Goal: Task Accomplishment & Management: Manage account settings

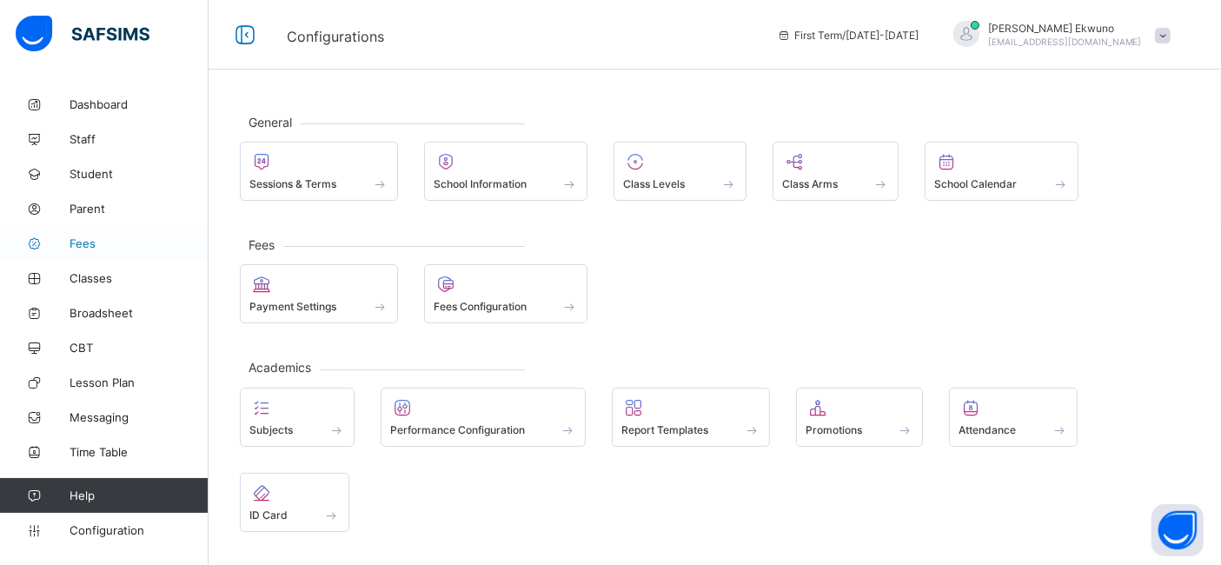
click at [87, 247] on span "Fees" at bounding box center [139, 243] width 139 height 14
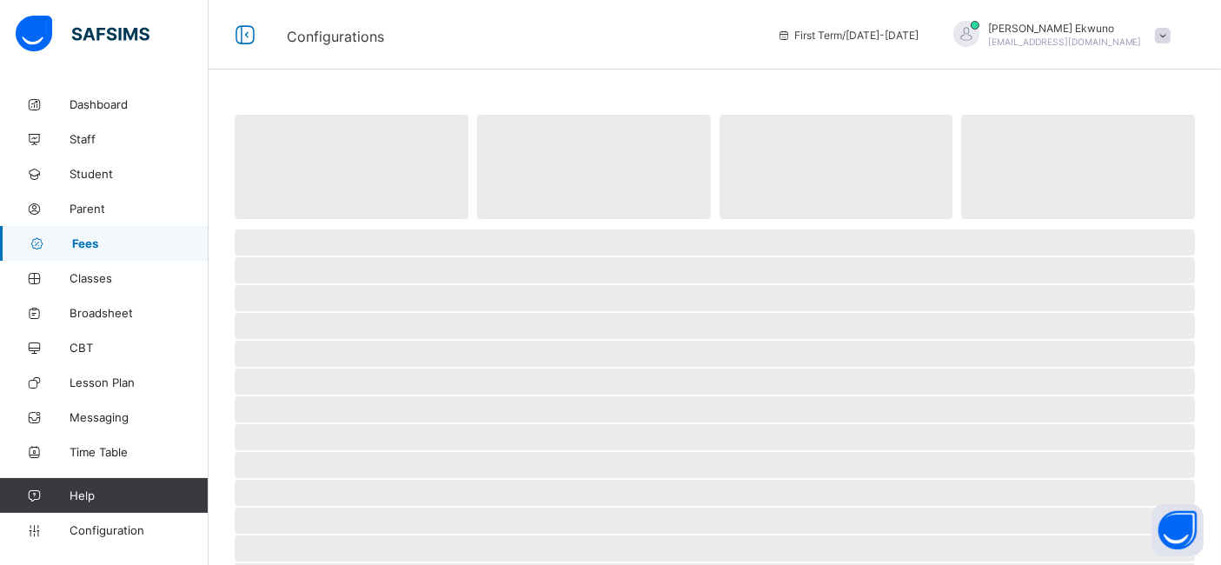
click at [87, 247] on span "Fees" at bounding box center [140, 243] width 136 height 14
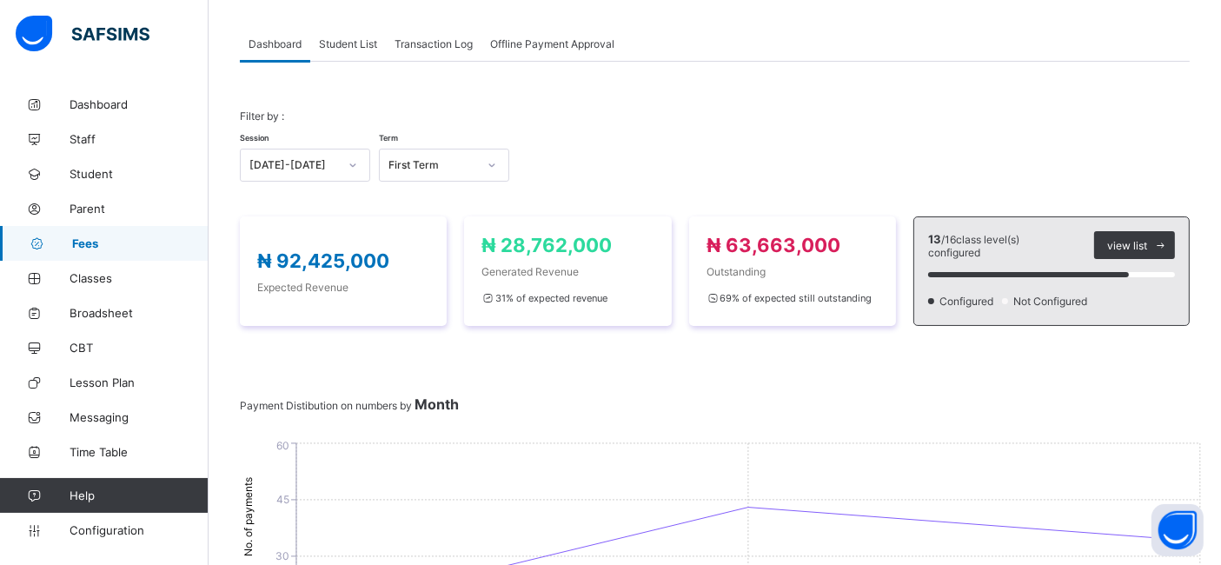
scroll to position [94, 0]
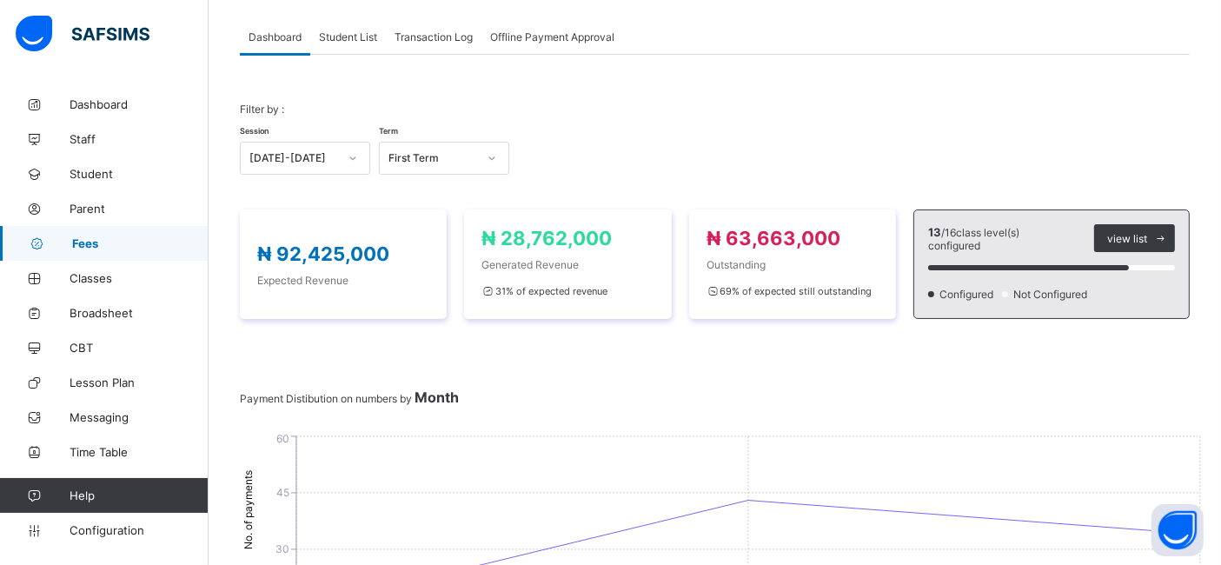
click at [342, 42] on span "Student List" at bounding box center [348, 36] width 58 height 13
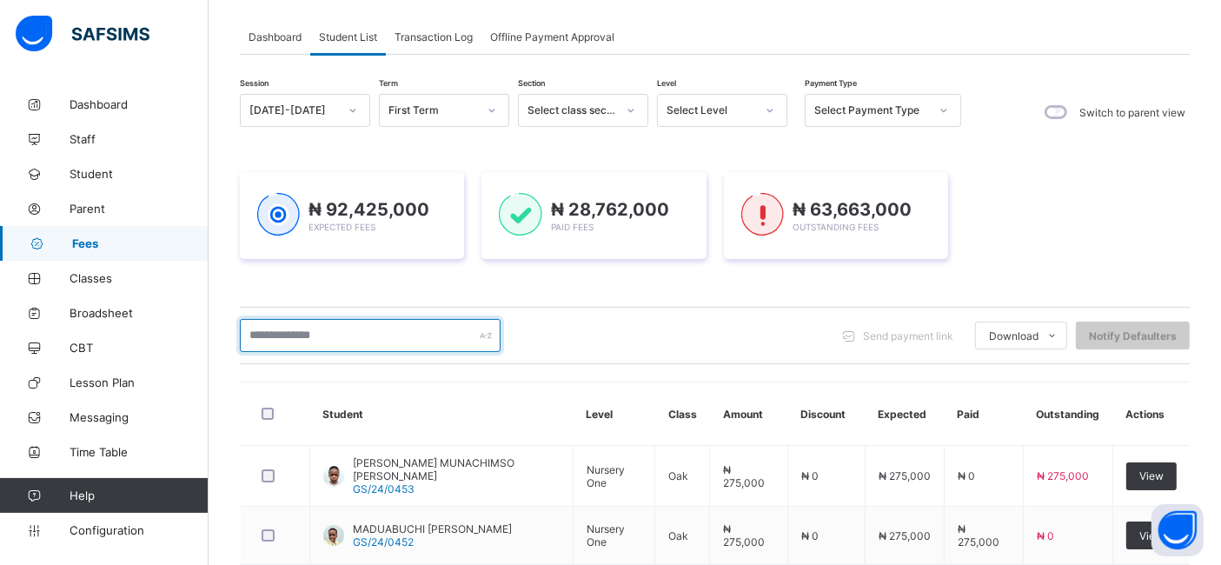
click at [275, 337] on input "text" at bounding box center [370, 335] width 261 height 33
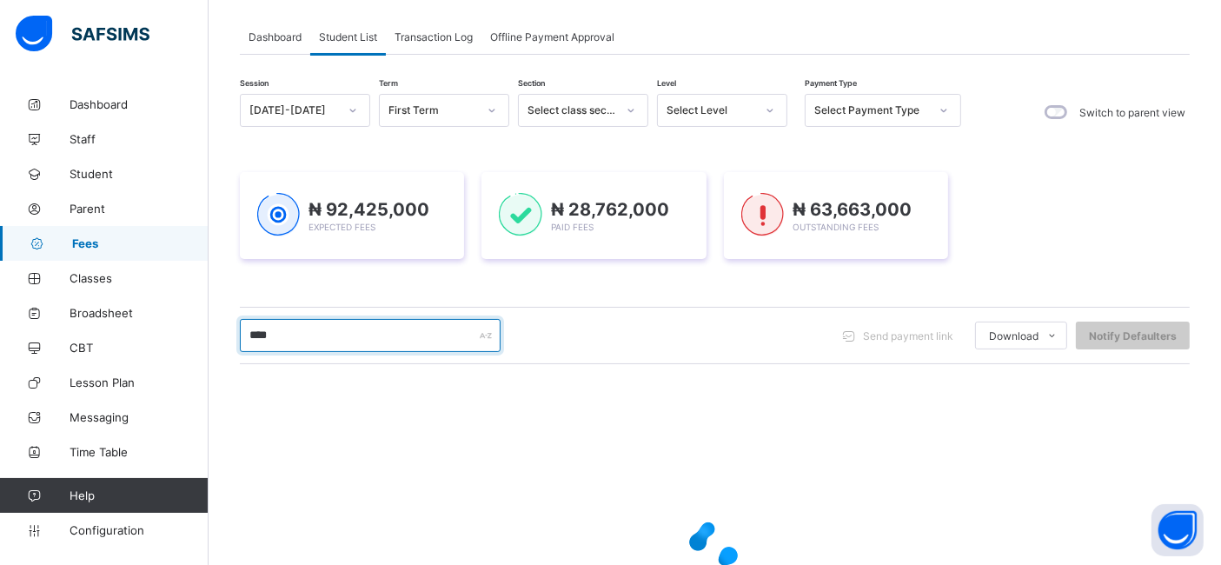
type input "********"
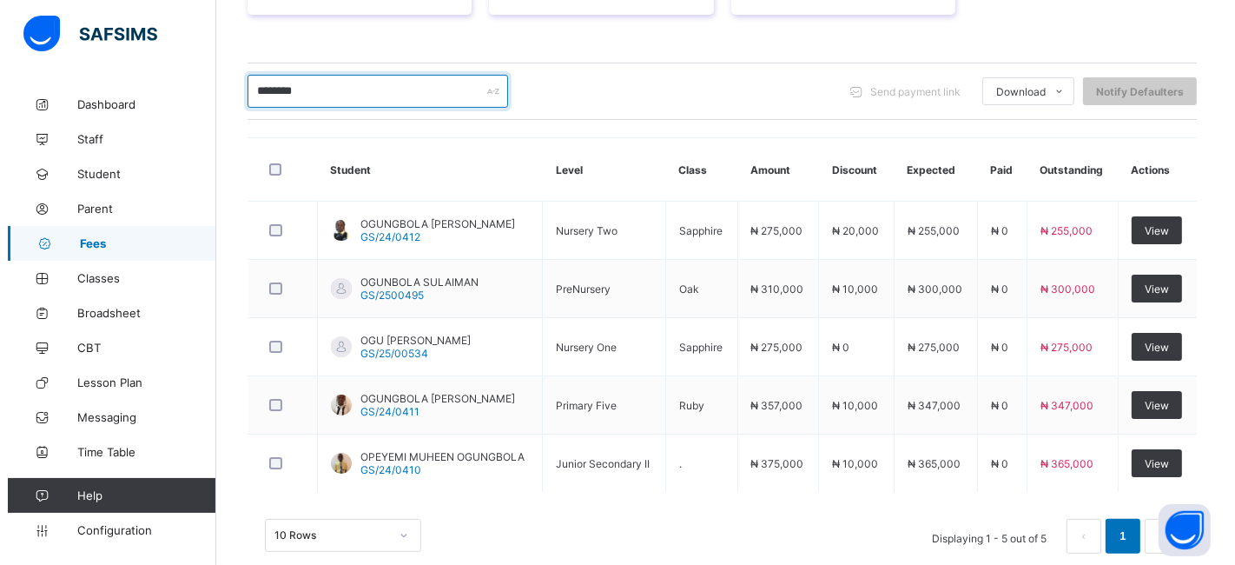
scroll to position [367, 0]
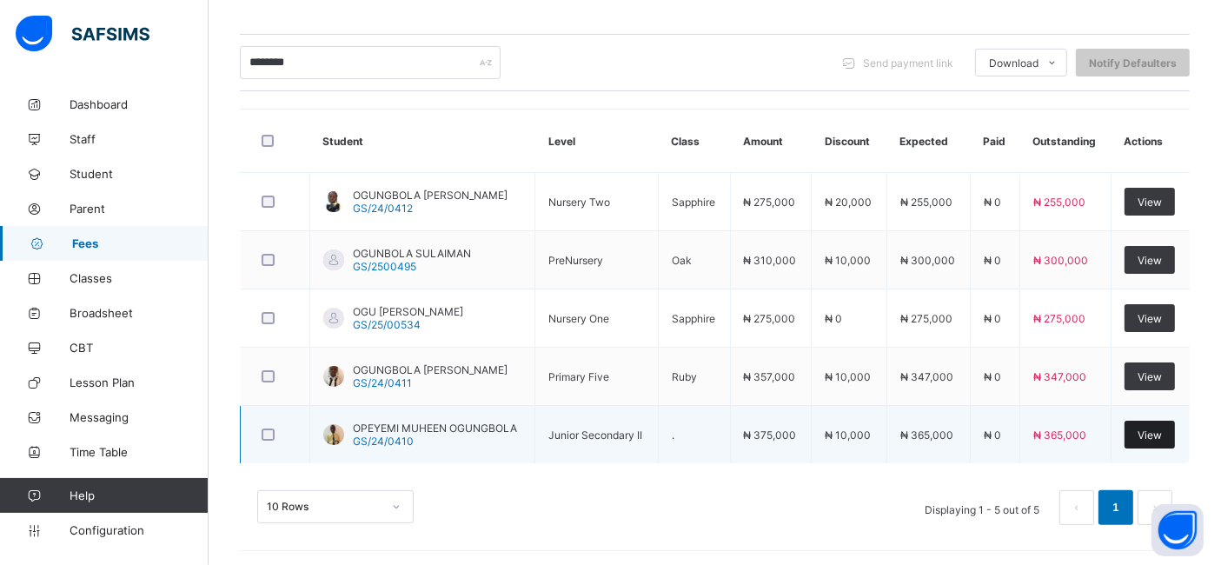
click at [1164, 439] on div "View" at bounding box center [1149, 434] width 50 height 28
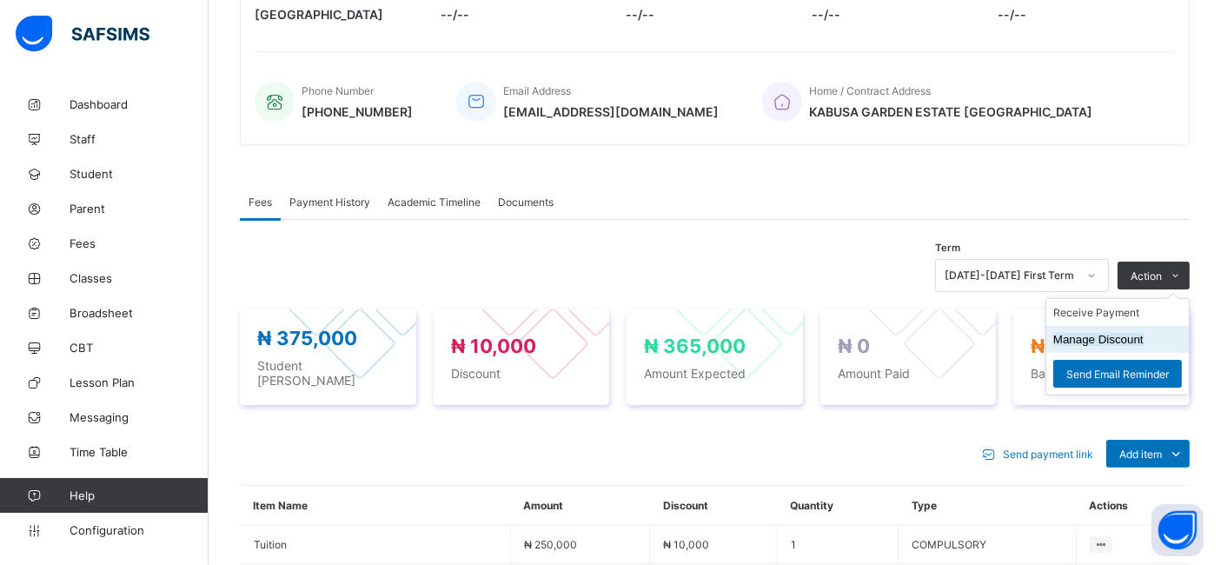
click at [1096, 333] on button "Manage Discount" at bounding box center [1098, 339] width 90 height 13
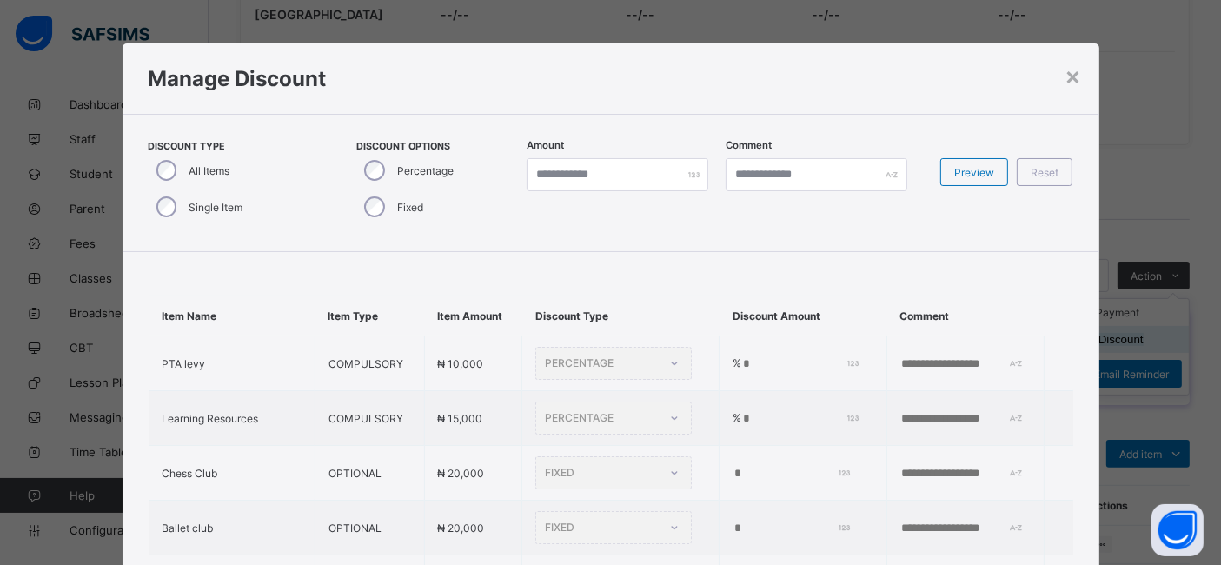
type input "*"
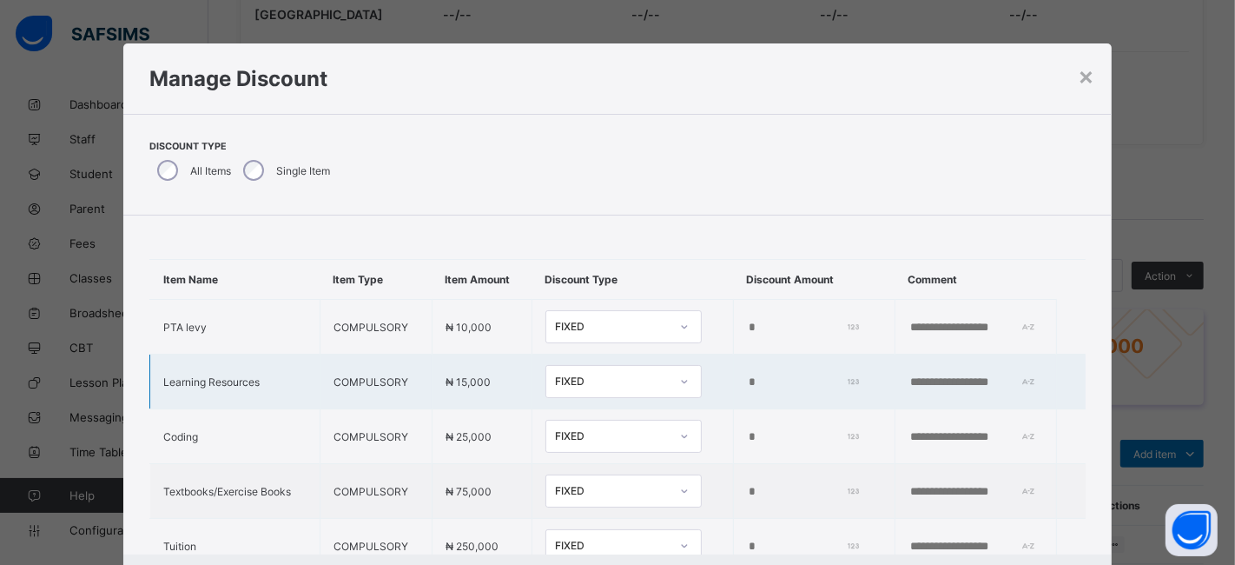
scroll to position [75, 0]
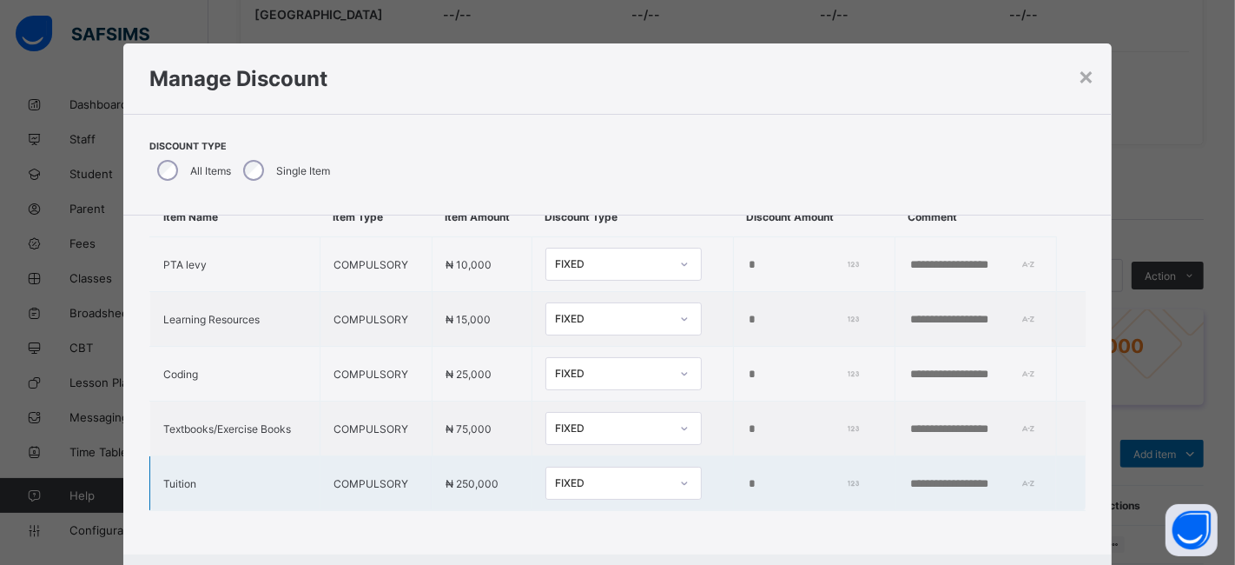
click at [747, 477] on input "*****" at bounding box center [801, 484] width 109 height 14
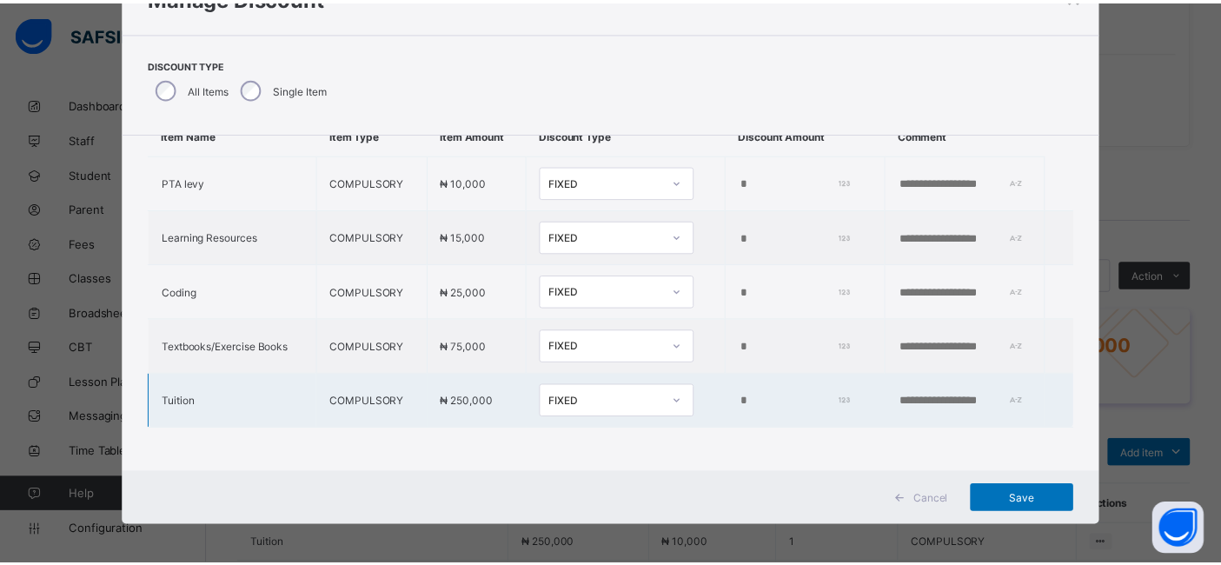
scroll to position [86, 0]
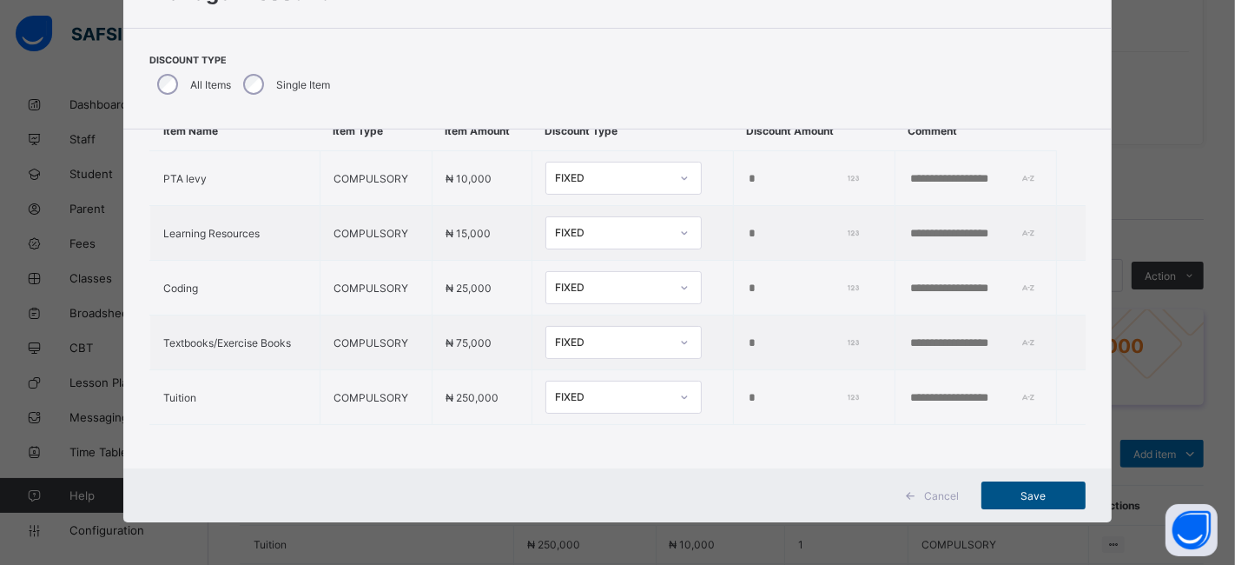
type input "*****"
click at [1022, 492] on span "Save" at bounding box center [1034, 495] width 78 height 13
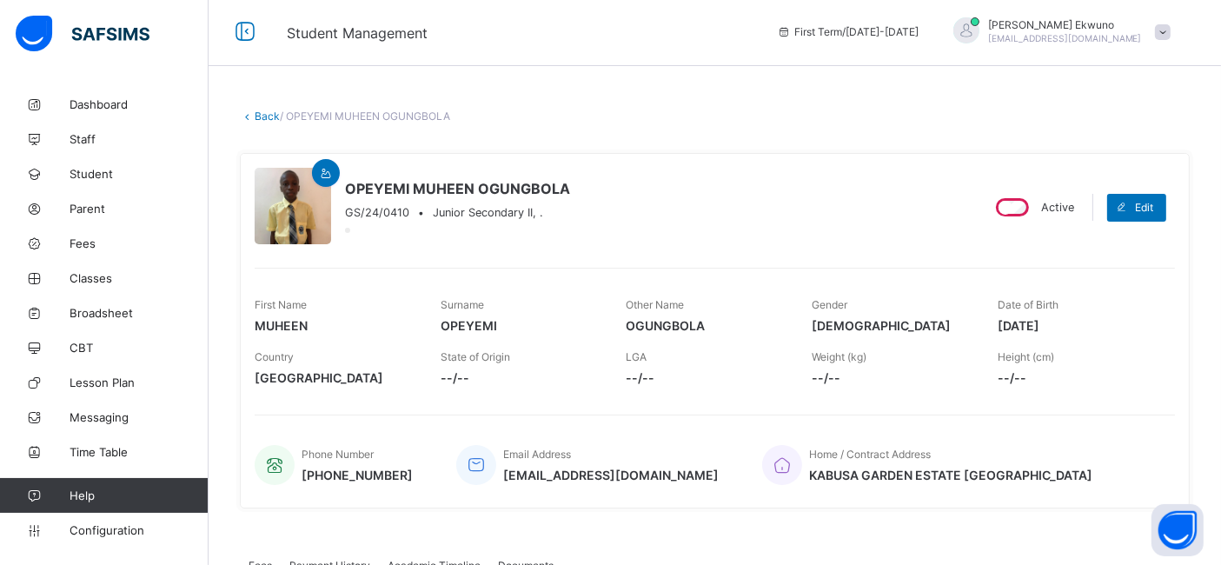
scroll to position [0, 0]
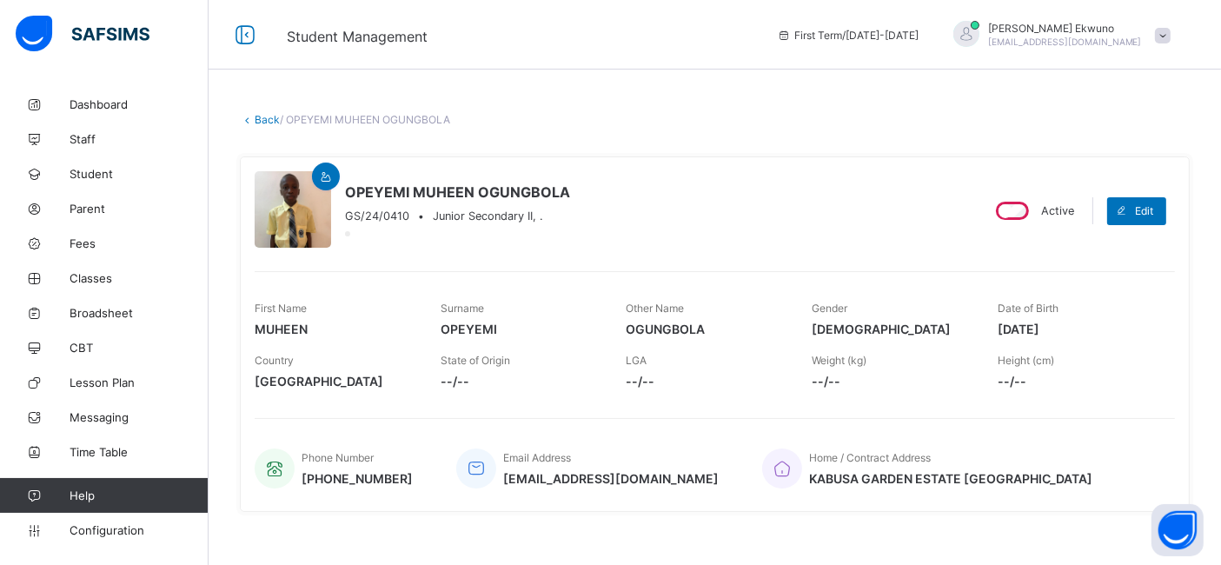
click at [271, 120] on link "Back" at bounding box center [267, 119] width 25 height 13
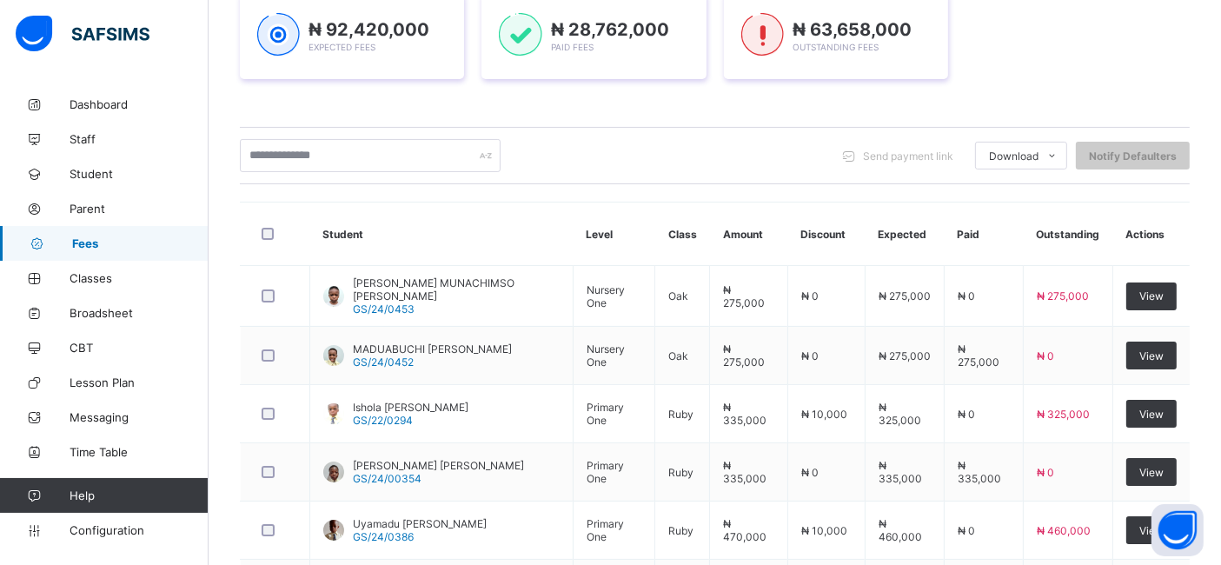
scroll to position [278, 0]
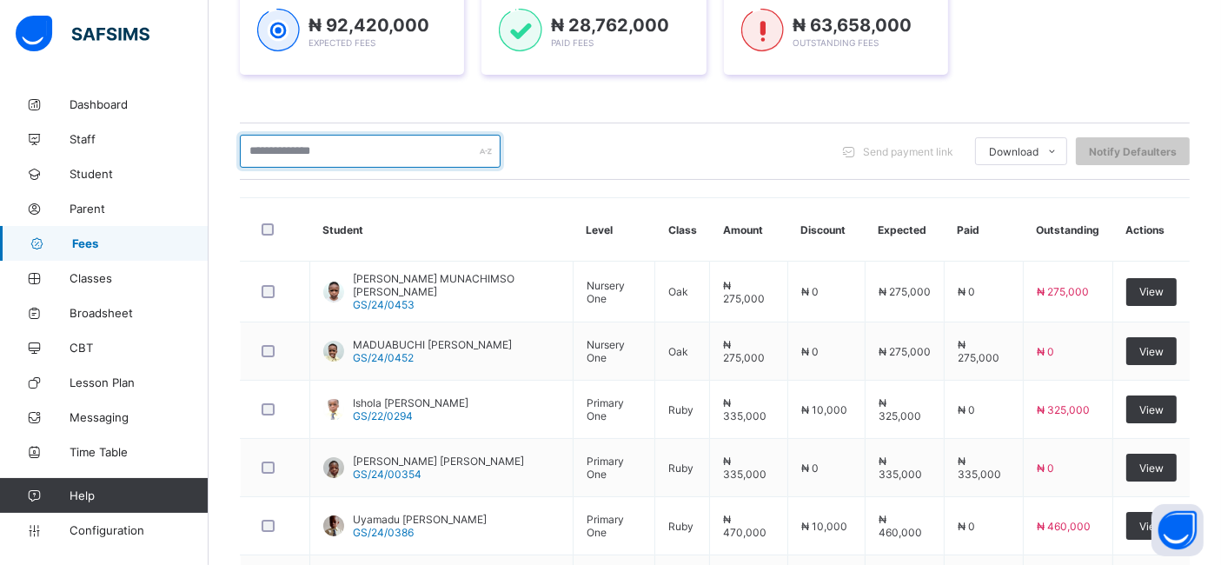
click at [292, 157] on input "text" at bounding box center [370, 151] width 261 height 33
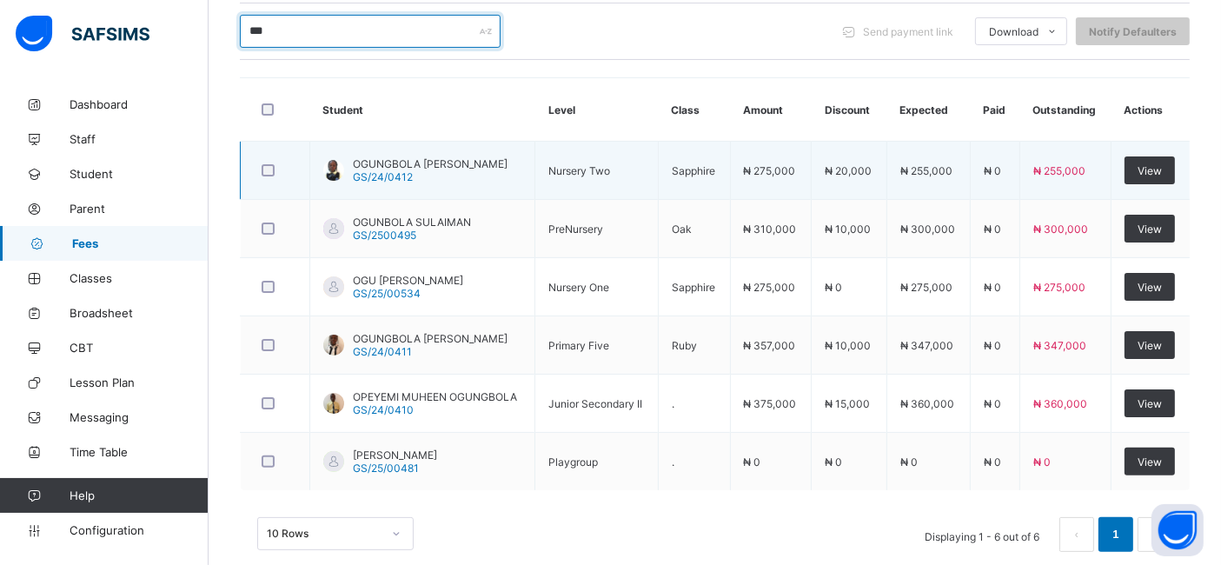
scroll to position [425, 0]
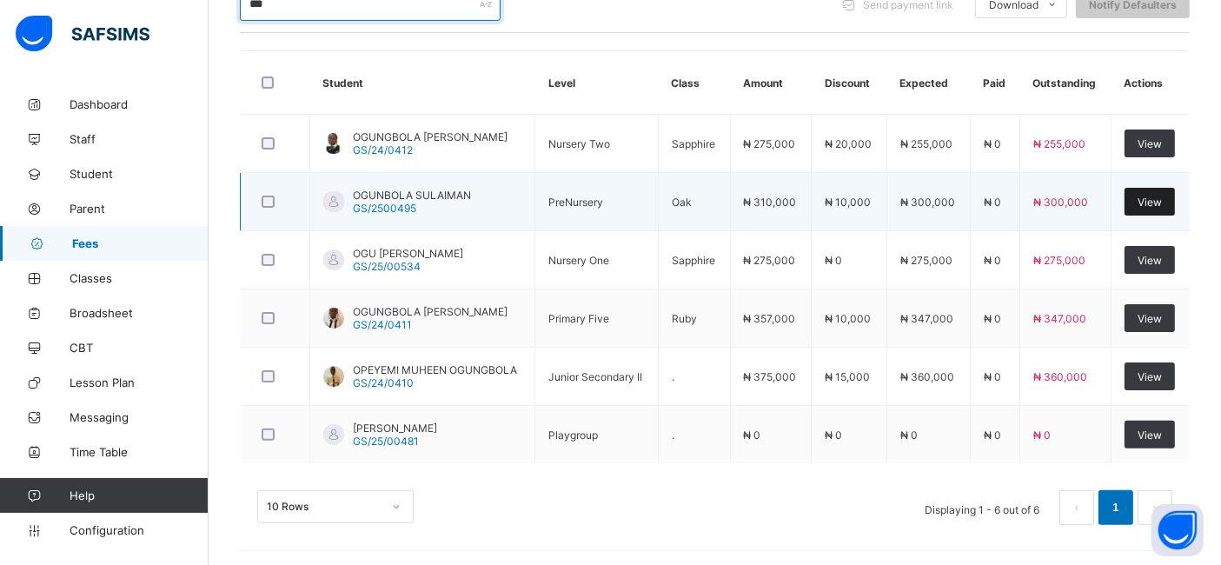
type input "***"
click at [1155, 195] on span "View" at bounding box center [1149, 201] width 24 height 13
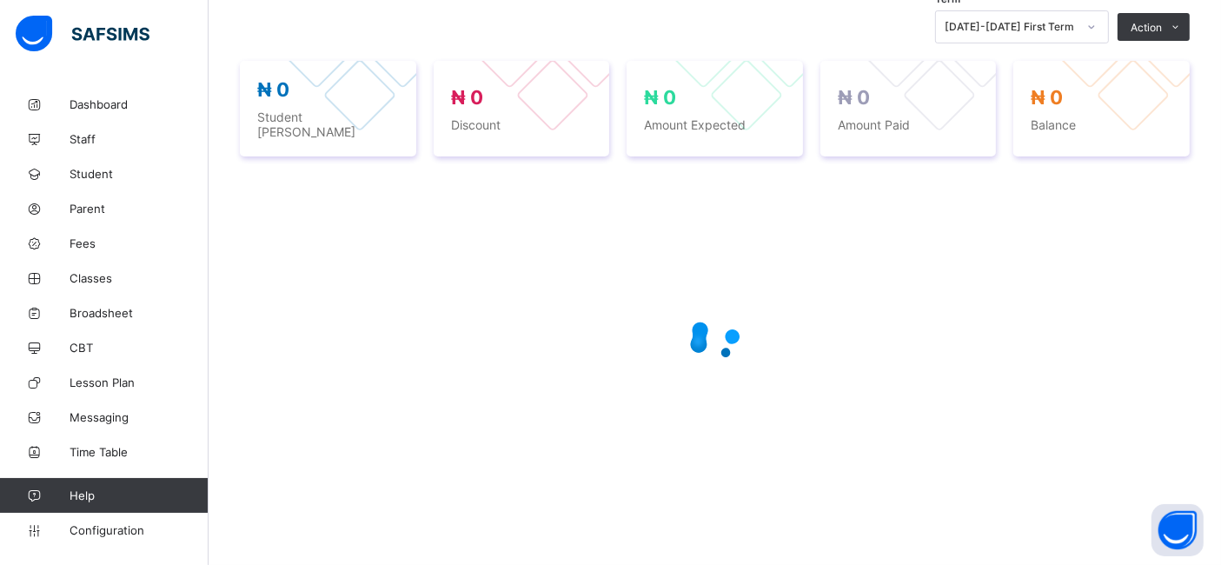
scroll to position [380, 0]
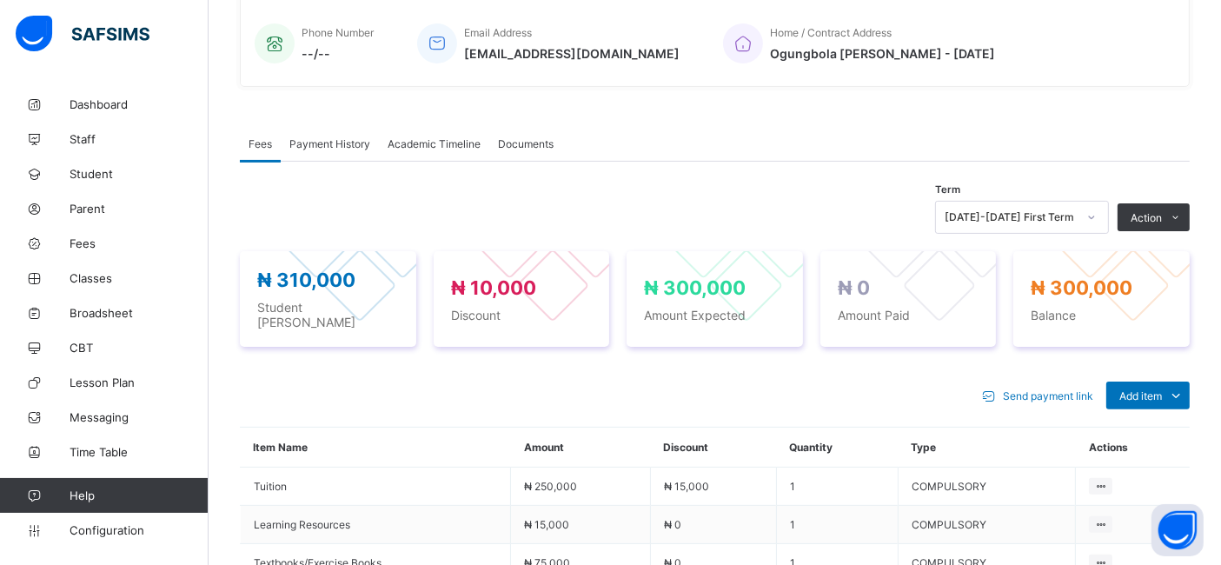
click at [1155, 195] on div "Term 2025-2026 First Term Action Receive Payment Manage Discount Send Email Rem…" at bounding box center [715, 490] width 950 height 597
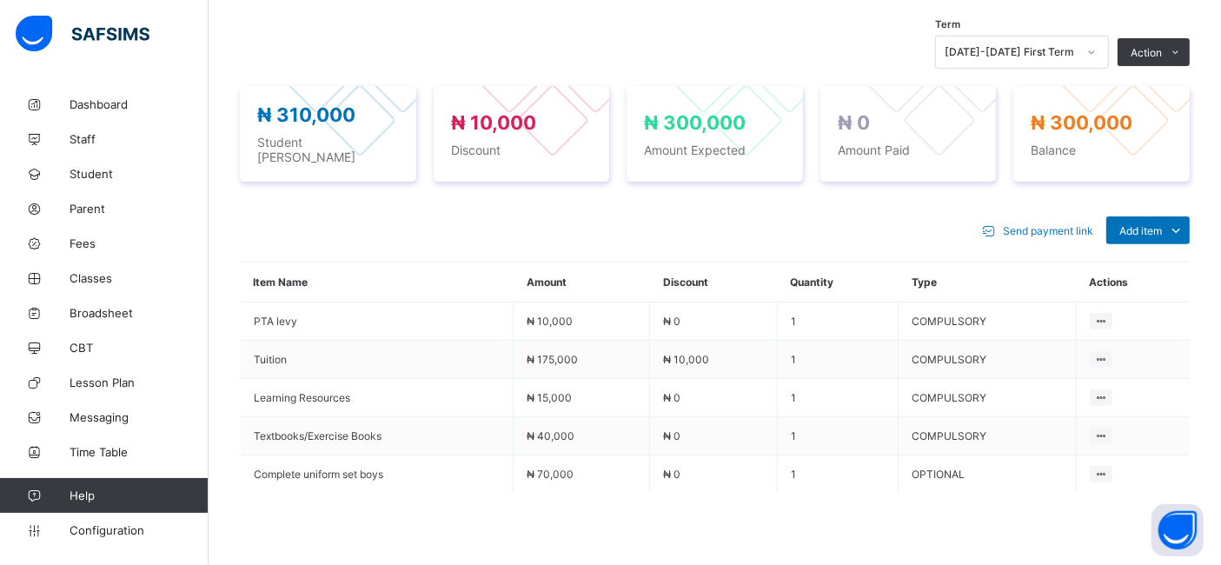
scroll to position [598, 0]
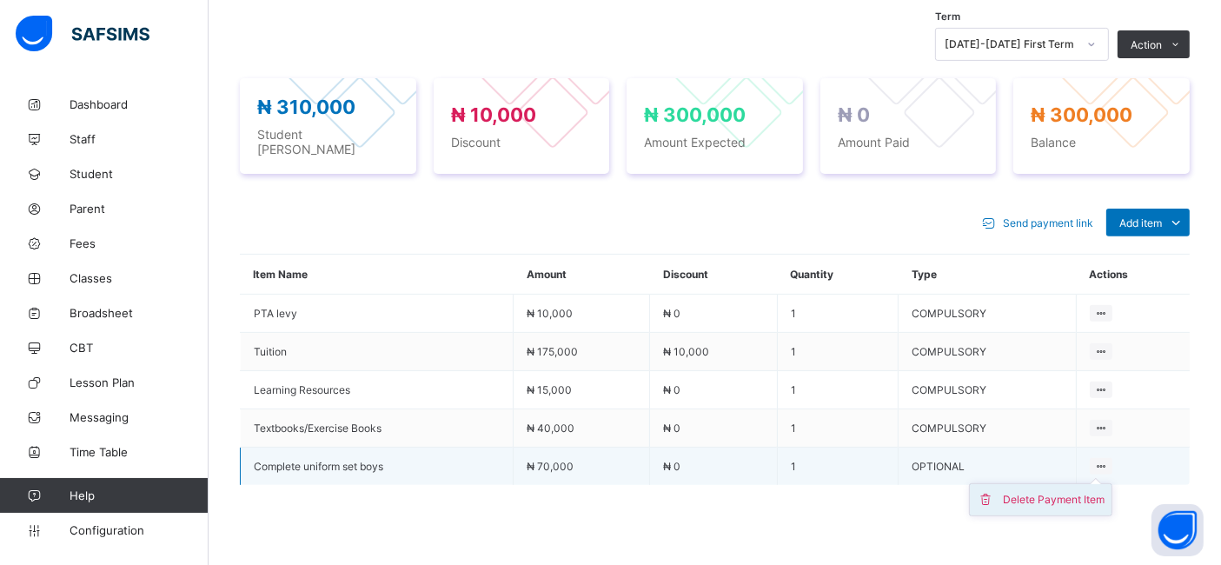
click at [1069, 491] on div "Delete Payment Item" at bounding box center [1054, 499] width 102 height 17
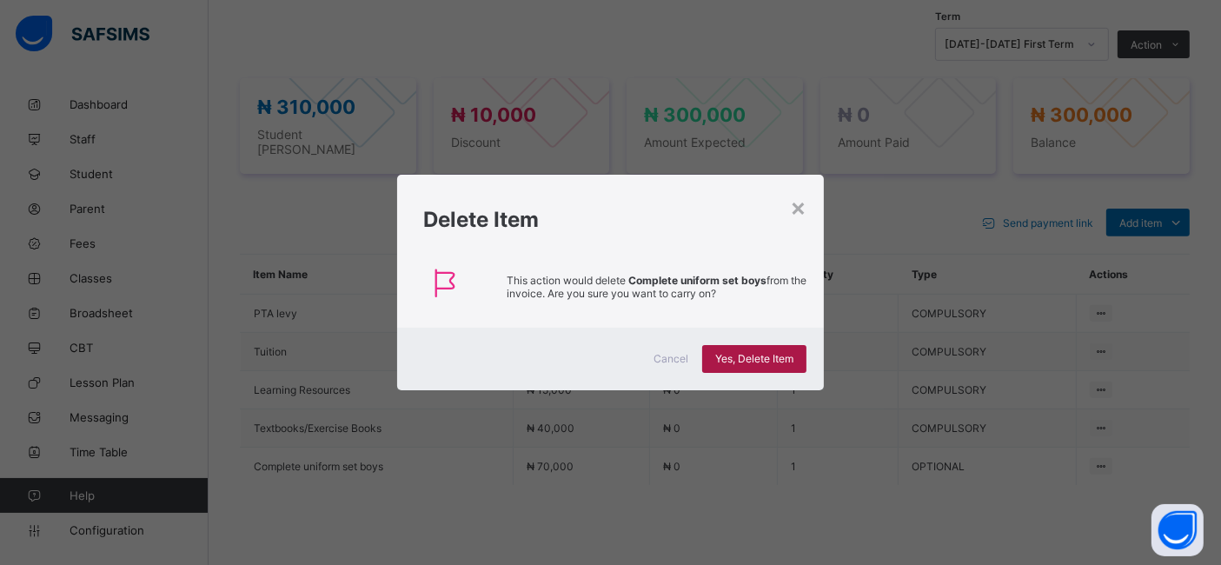
click at [771, 355] on span "Yes, Delete Item" at bounding box center [754, 358] width 78 height 13
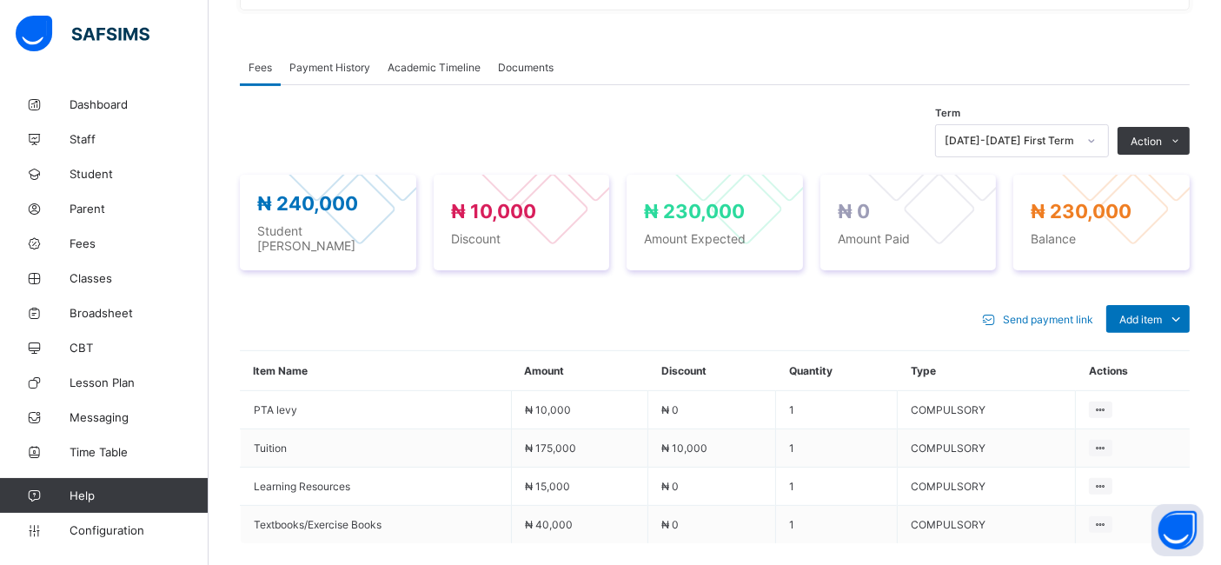
scroll to position [509, 0]
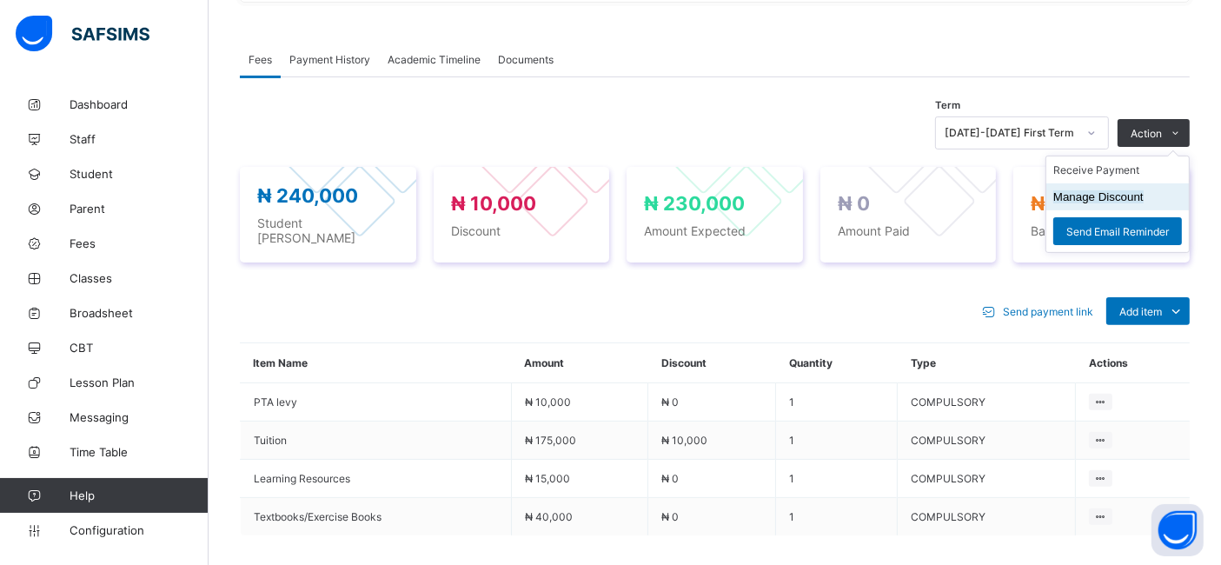
click at [1099, 190] on button "Manage Discount" at bounding box center [1098, 196] width 90 height 13
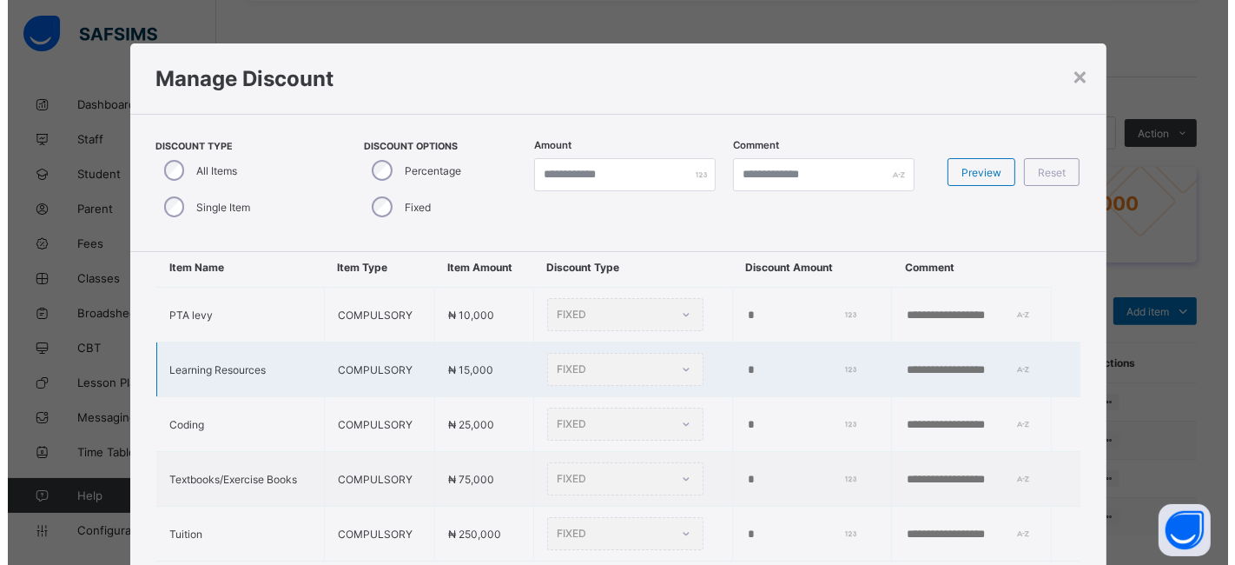
scroll to position [20, 0]
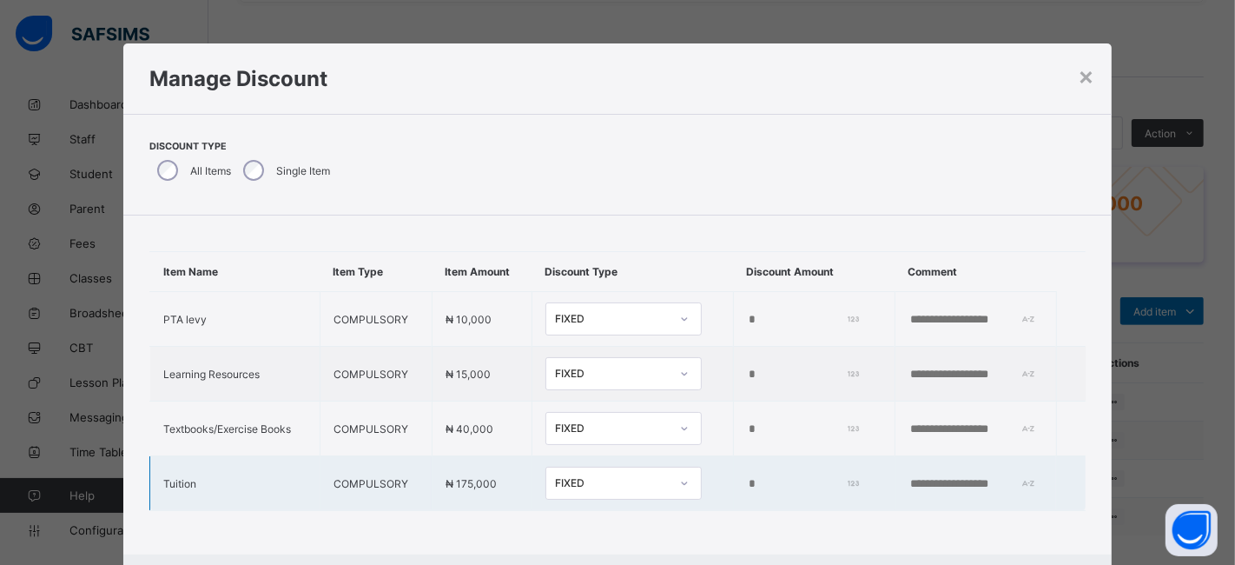
click at [747, 477] on input "*****" at bounding box center [801, 484] width 109 height 14
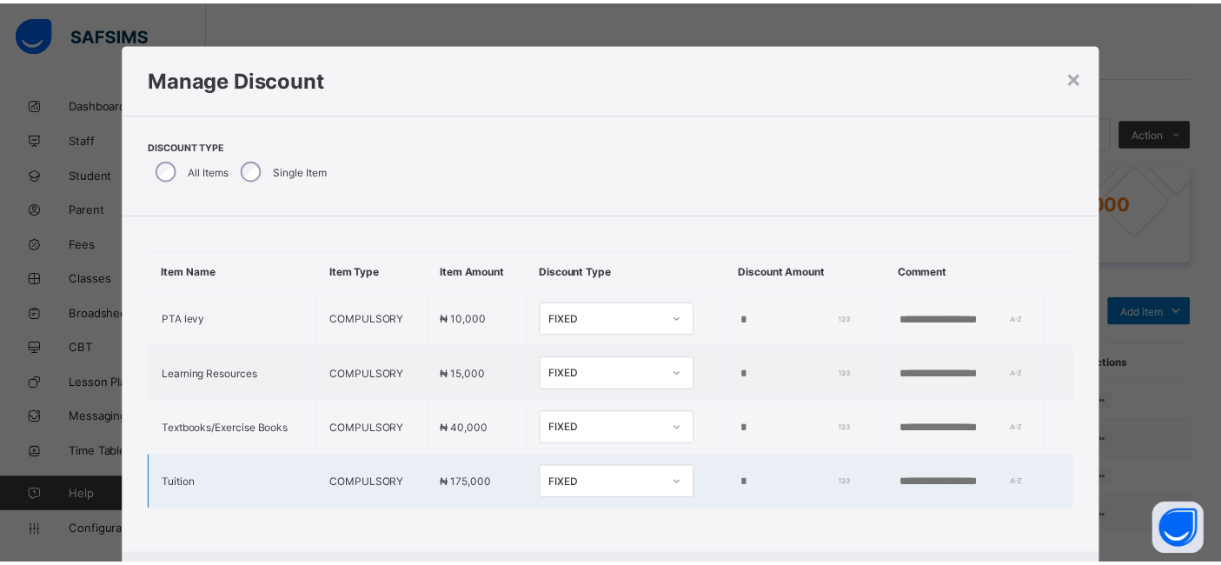
scroll to position [86, 0]
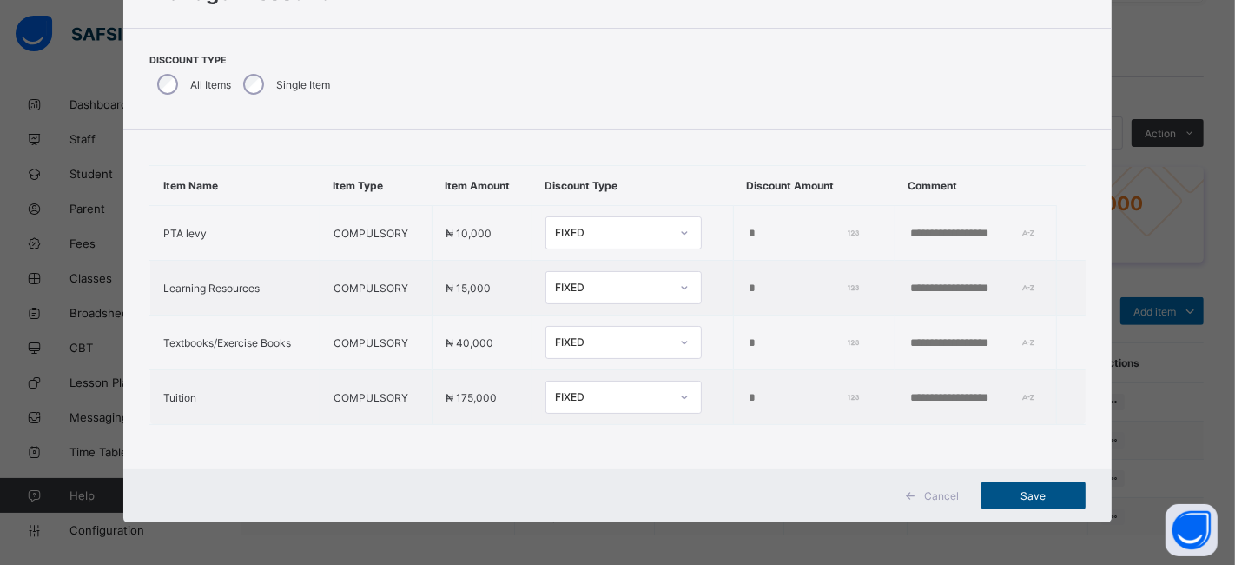
type input "*****"
click at [1018, 493] on span "Save" at bounding box center [1034, 495] width 78 height 13
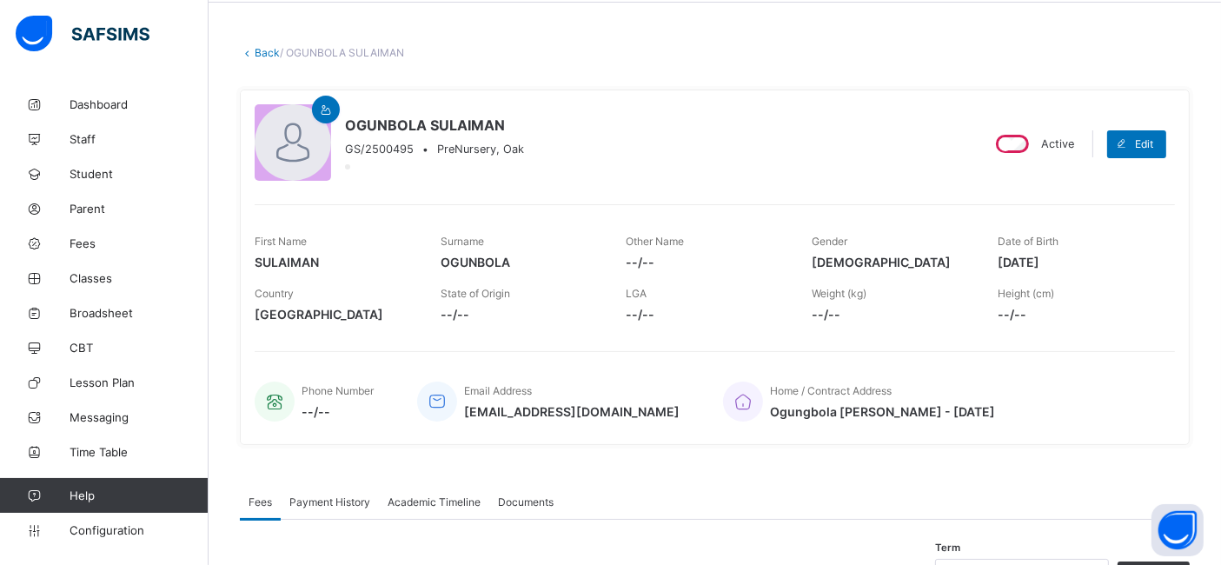
scroll to position [0, 0]
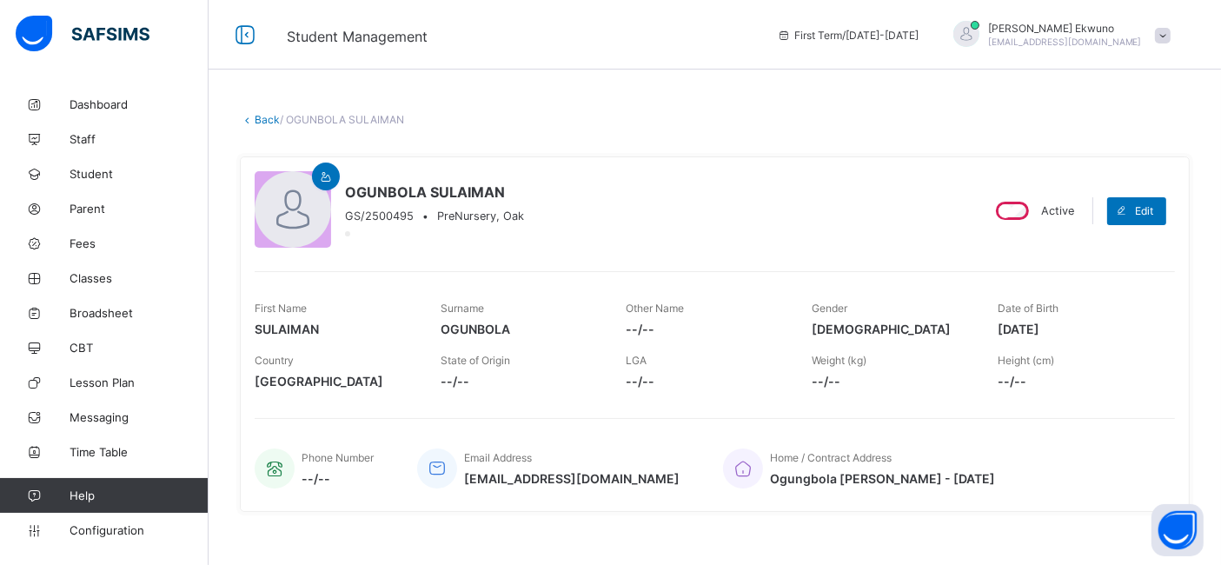
click at [268, 120] on link "Back" at bounding box center [267, 119] width 25 height 13
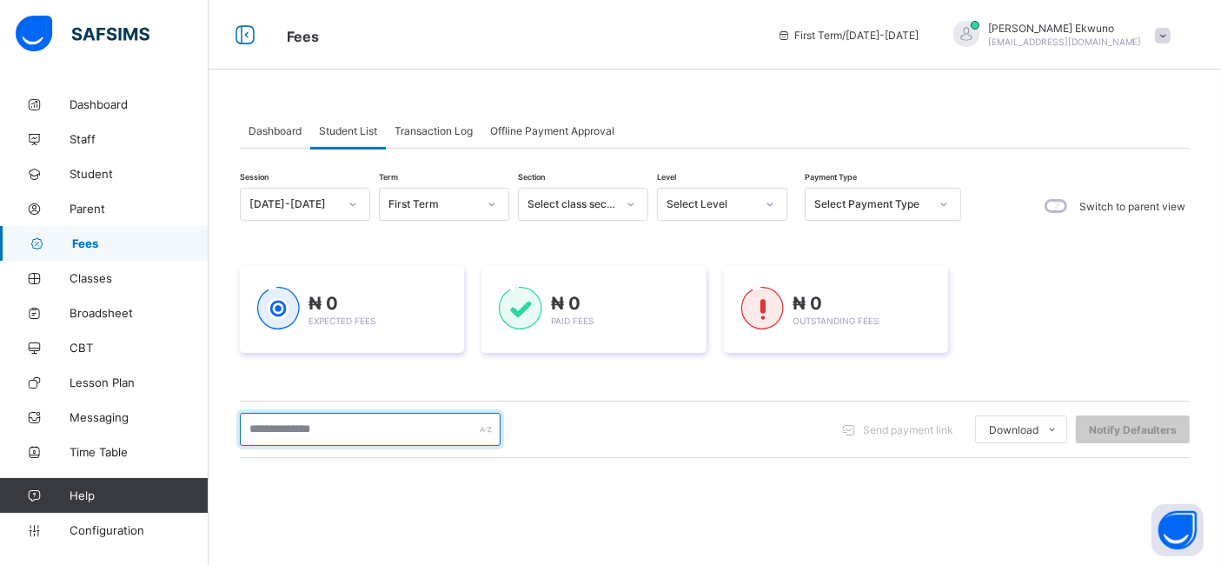
click at [357, 429] on input "text" at bounding box center [370, 429] width 261 height 33
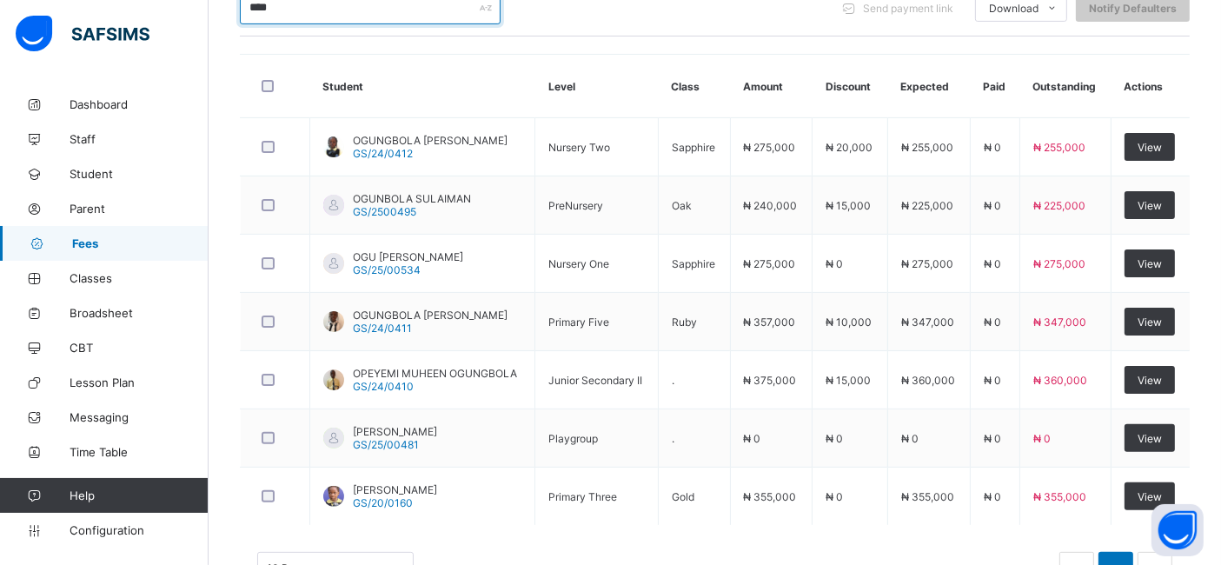
scroll to position [425, 0]
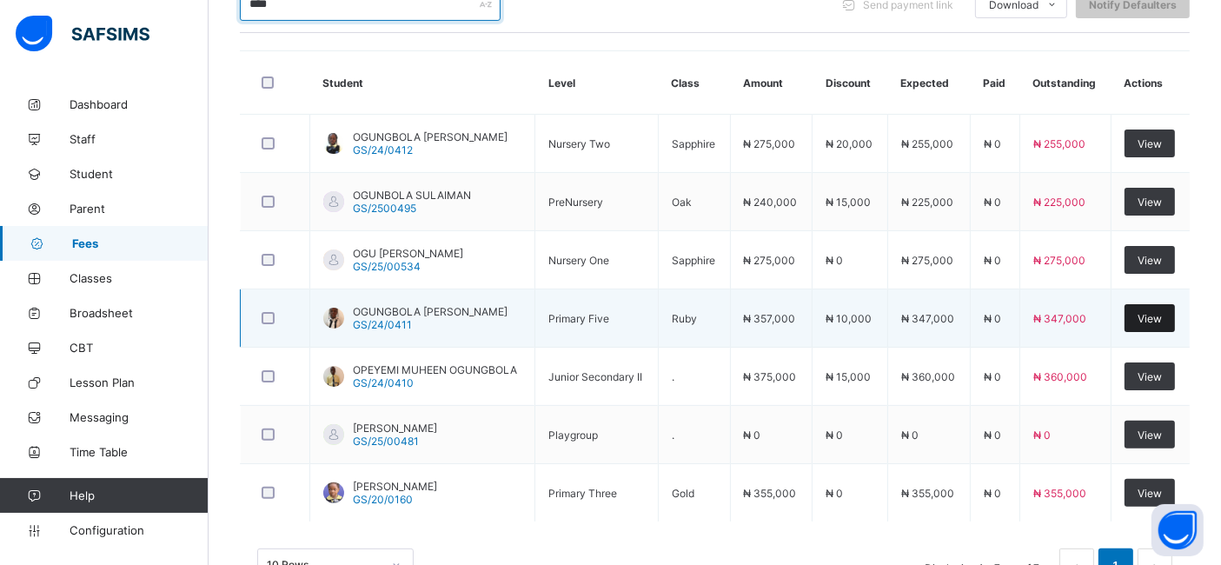
type input "****"
click at [1162, 312] on span "View" at bounding box center [1149, 318] width 24 height 13
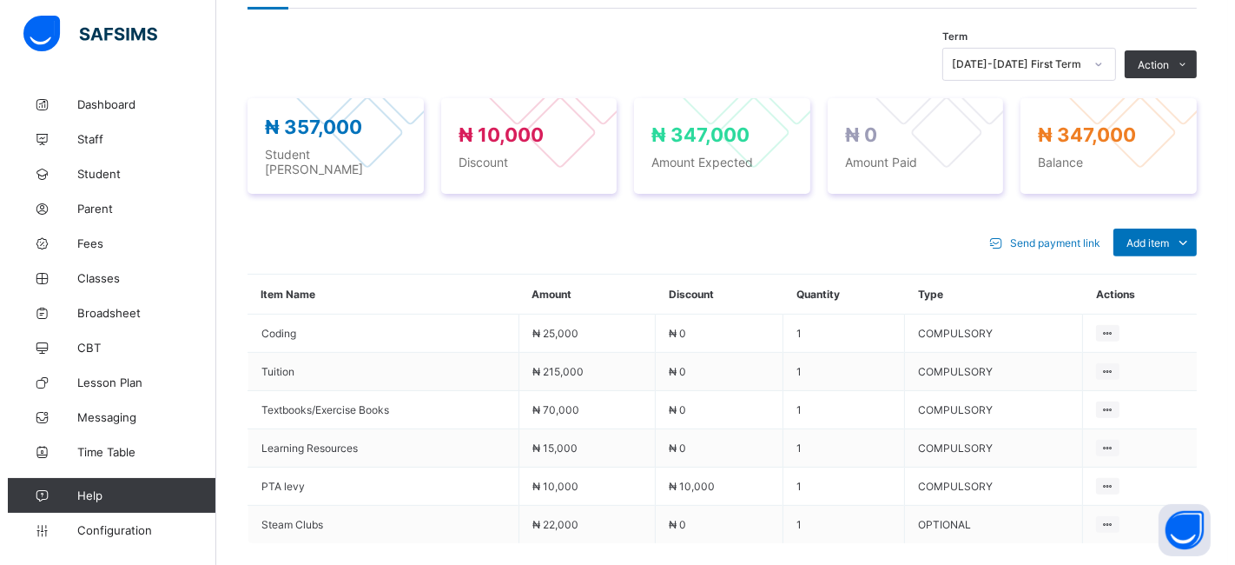
scroll to position [601, 0]
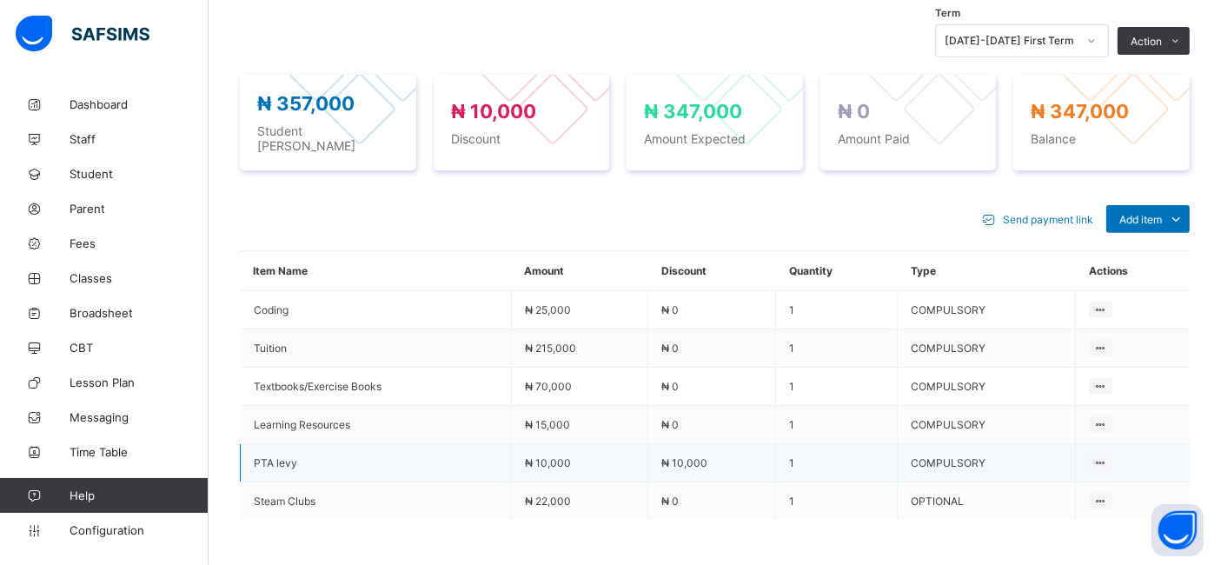
click at [692, 456] on span "₦ 10,000" at bounding box center [684, 462] width 46 height 13
click at [685, 456] on span "₦ 10,000" at bounding box center [684, 462] width 46 height 13
click at [695, 456] on span "₦ 10,000" at bounding box center [684, 462] width 46 height 13
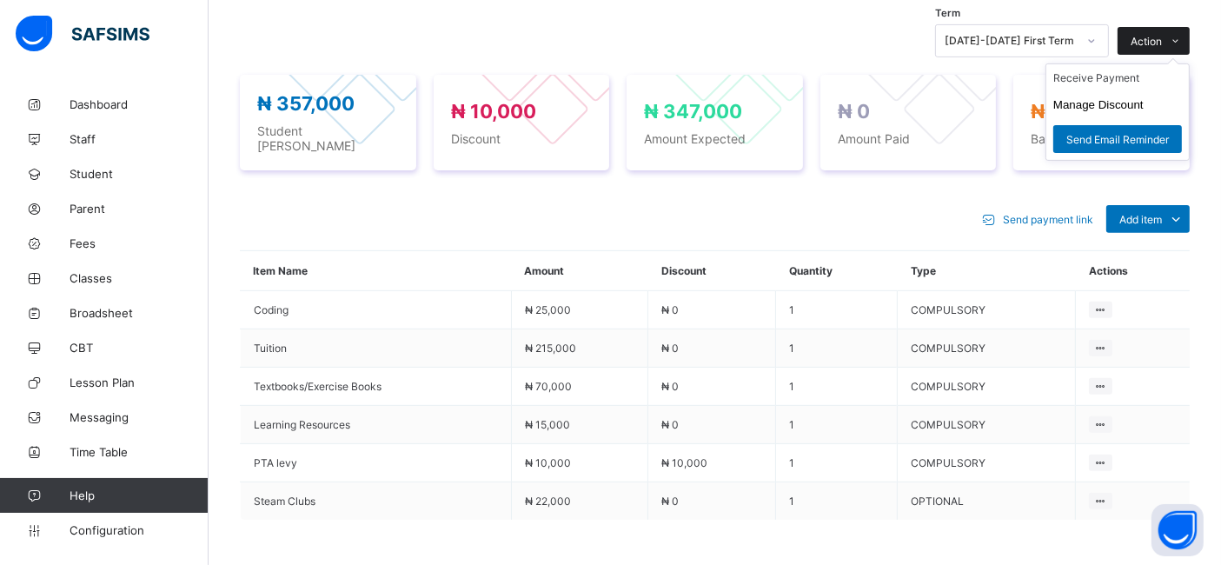
click at [1160, 29] on div "Action" at bounding box center [1153, 41] width 72 height 28
click at [1100, 105] on button "Manage Discount" at bounding box center [1098, 104] width 90 height 13
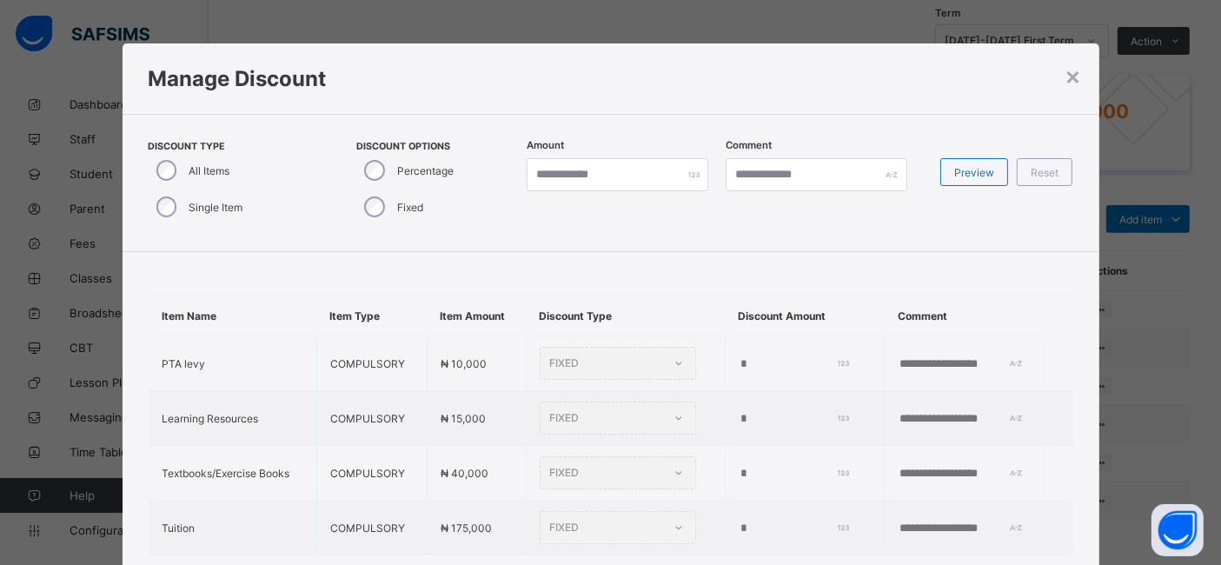
type input "*****"
type input "*"
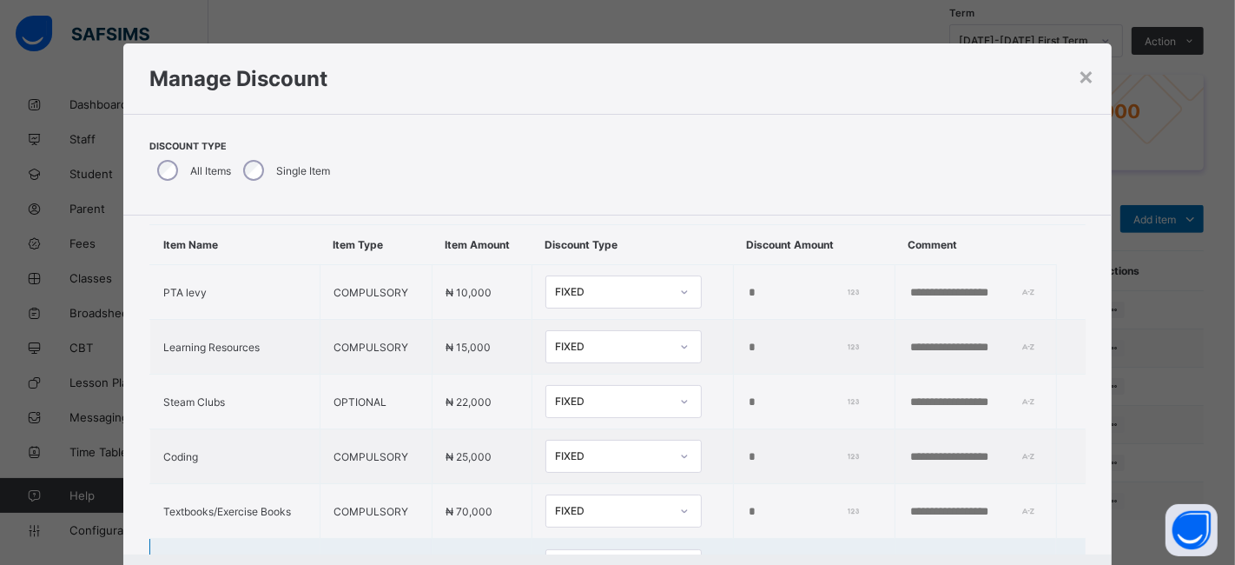
scroll to position [30, 0]
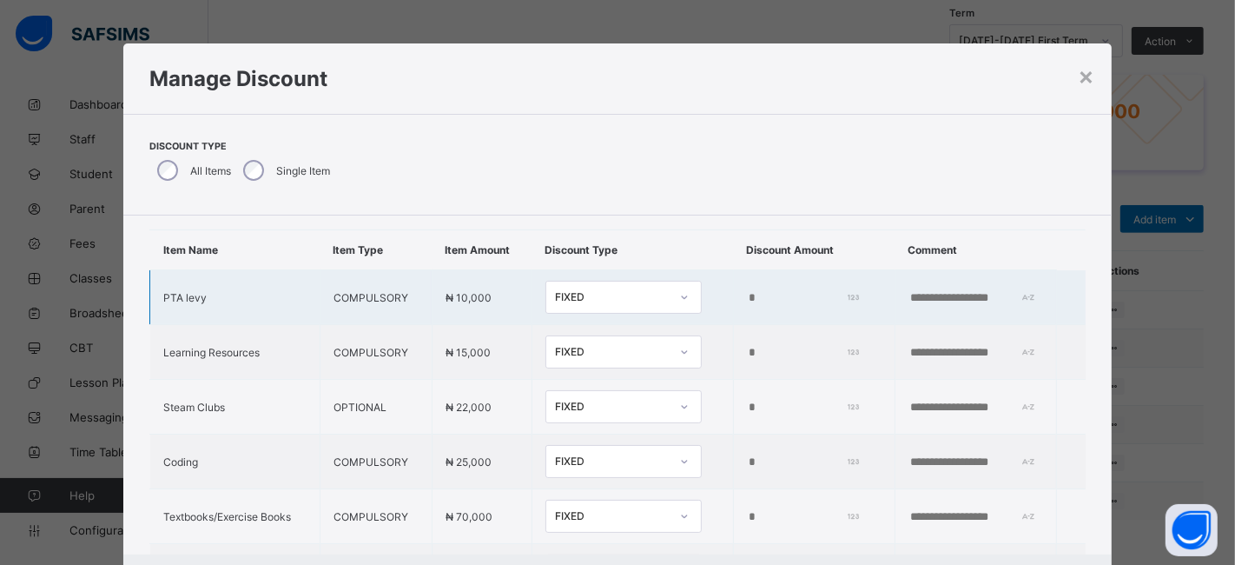
click at [747, 293] on input "*****" at bounding box center [801, 298] width 109 height 14
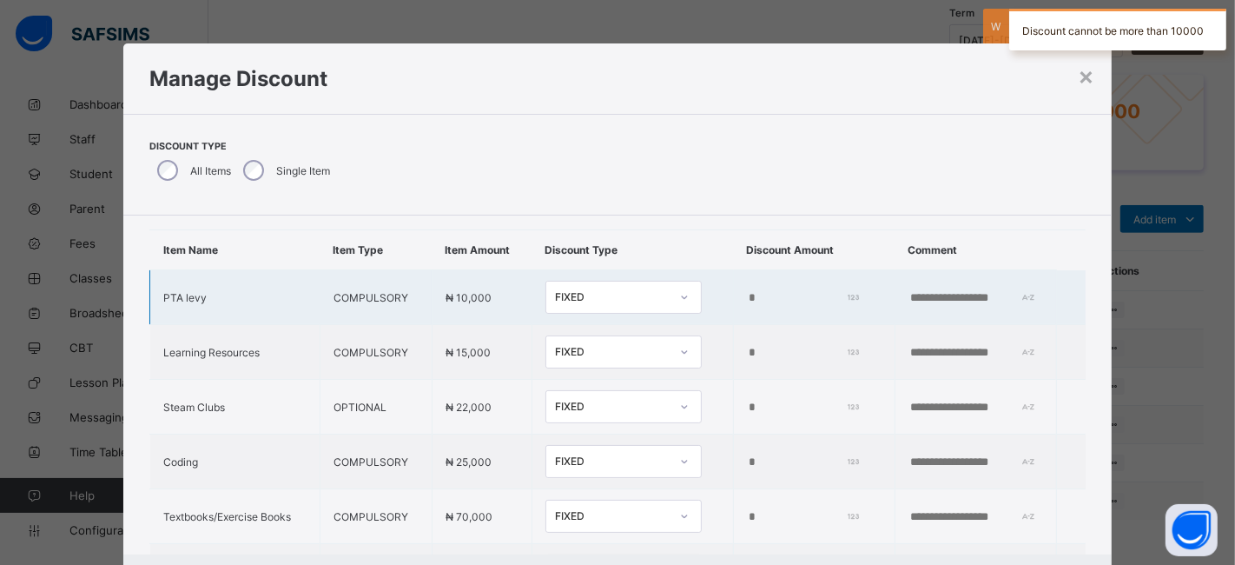
type input "*"
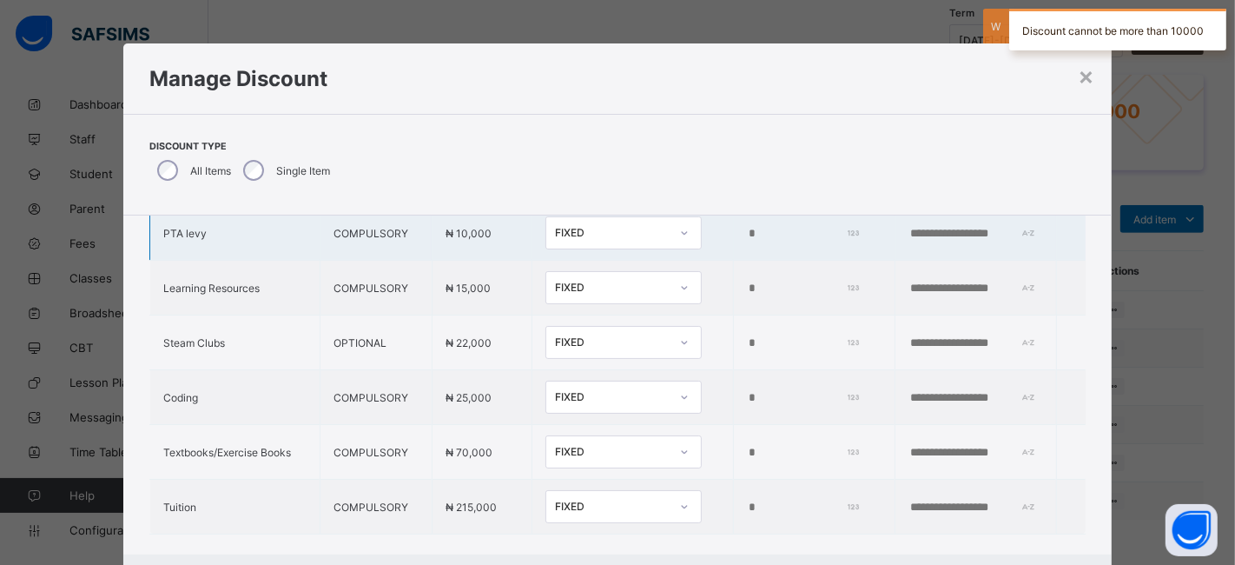
scroll to position [98, 0]
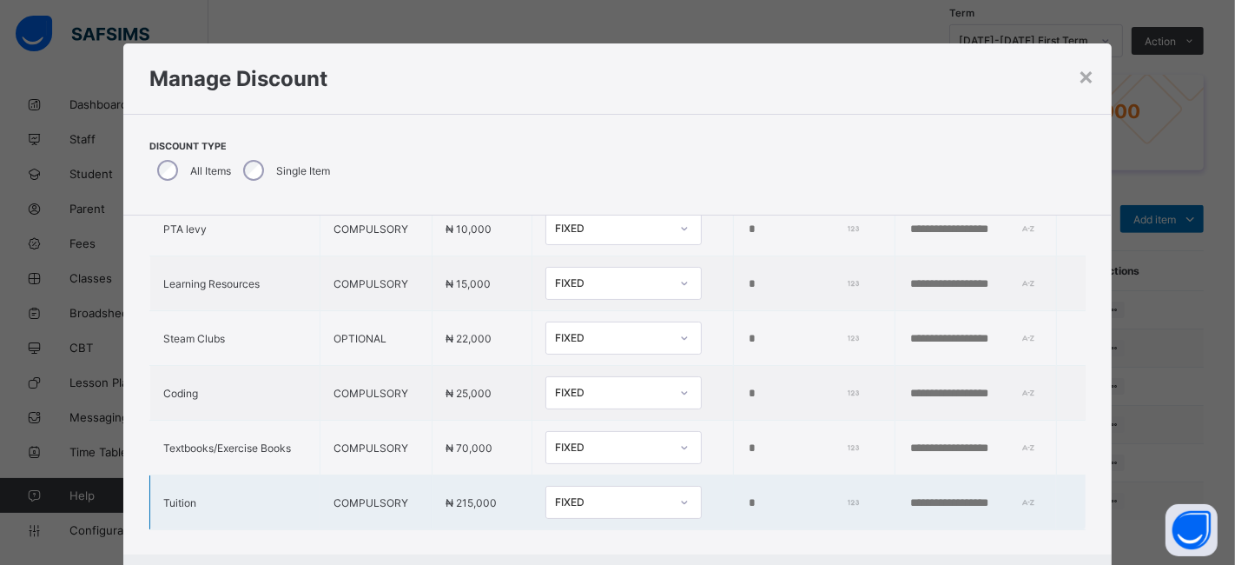
click at [747, 498] on input "*" at bounding box center [801, 503] width 109 height 14
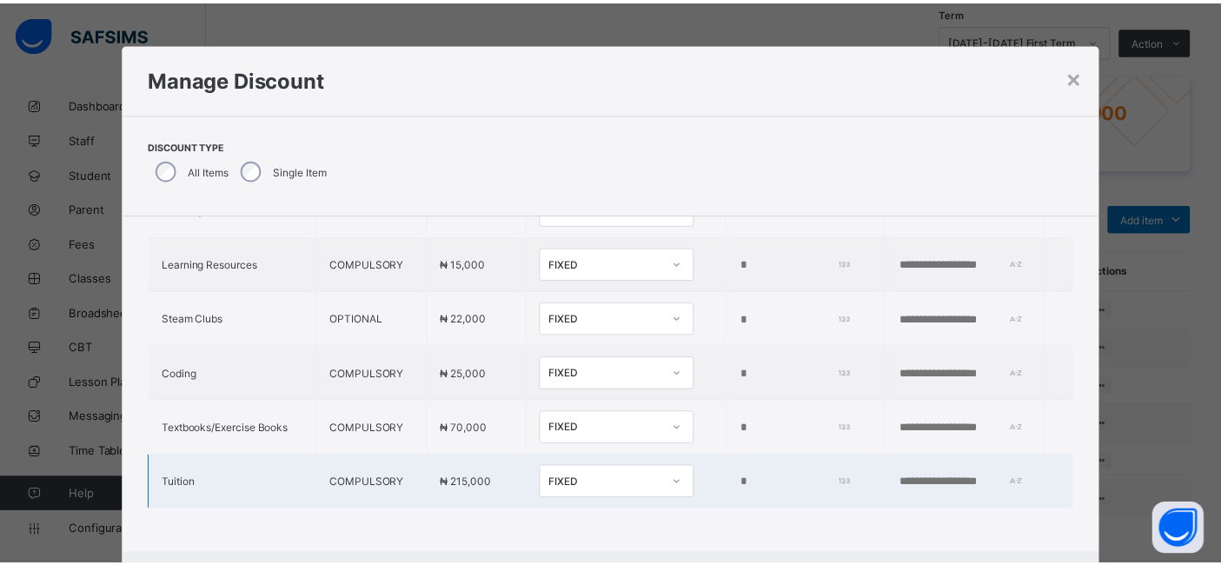
scroll to position [86, 0]
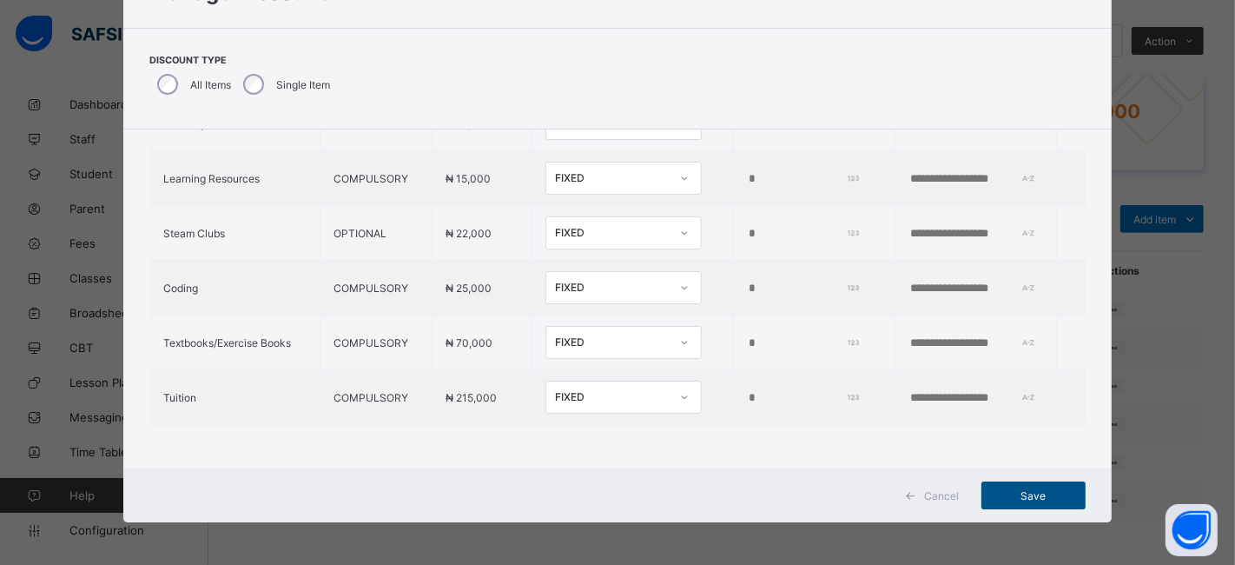
type input "*****"
click at [1000, 492] on span "Save" at bounding box center [1034, 495] width 78 height 13
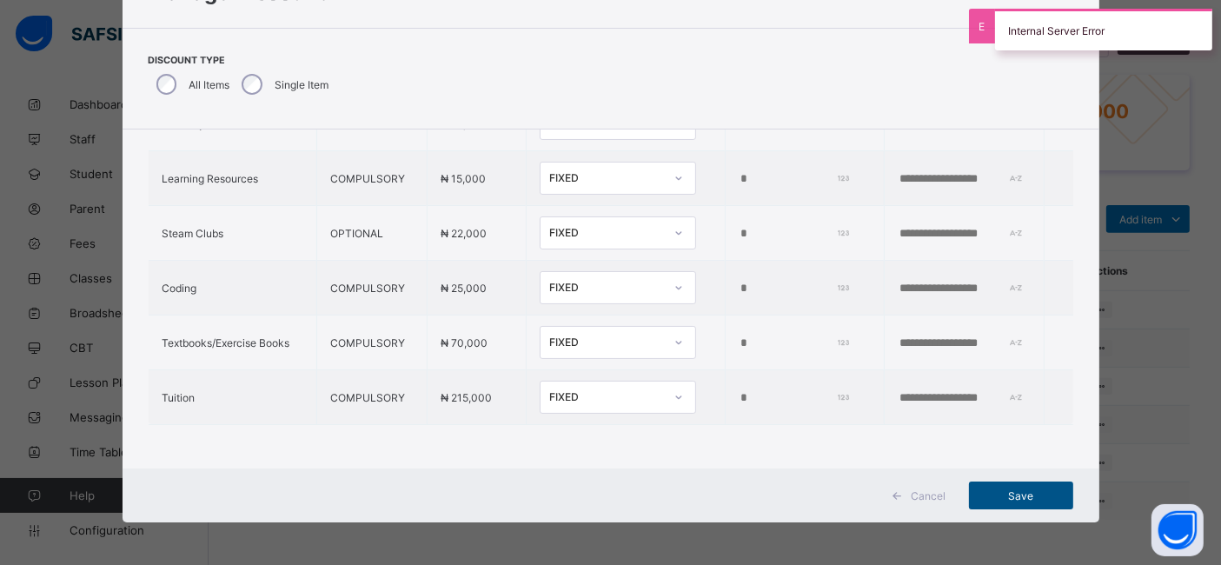
click at [1000, 492] on span "Save" at bounding box center [1021, 495] width 78 height 13
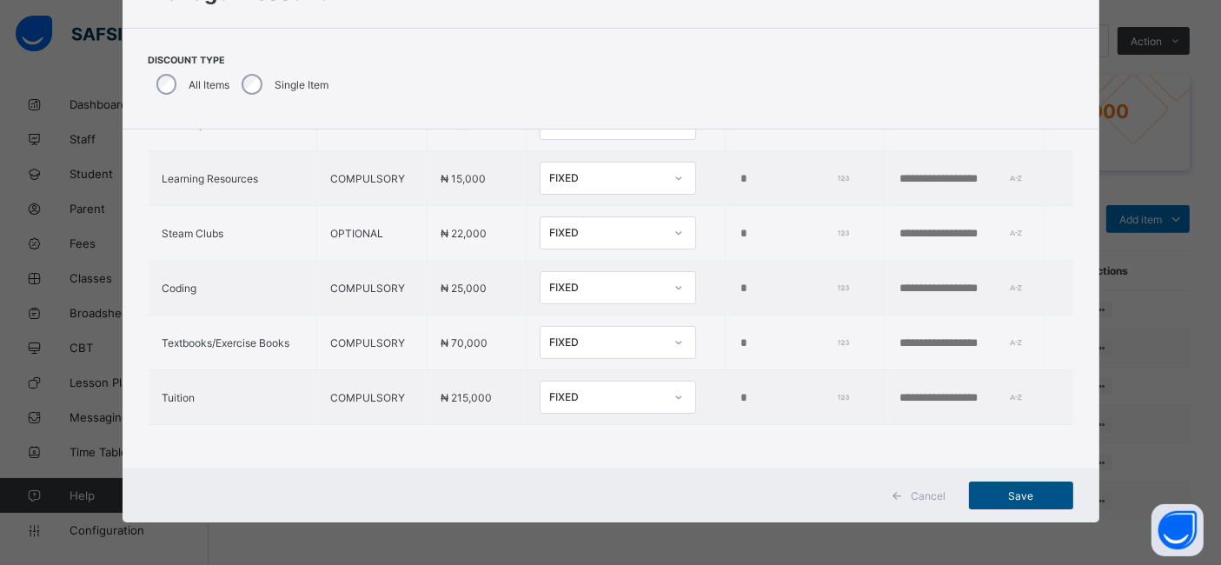
click at [1016, 495] on span "Save" at bounding box center [1021, 495] width 78 height 13
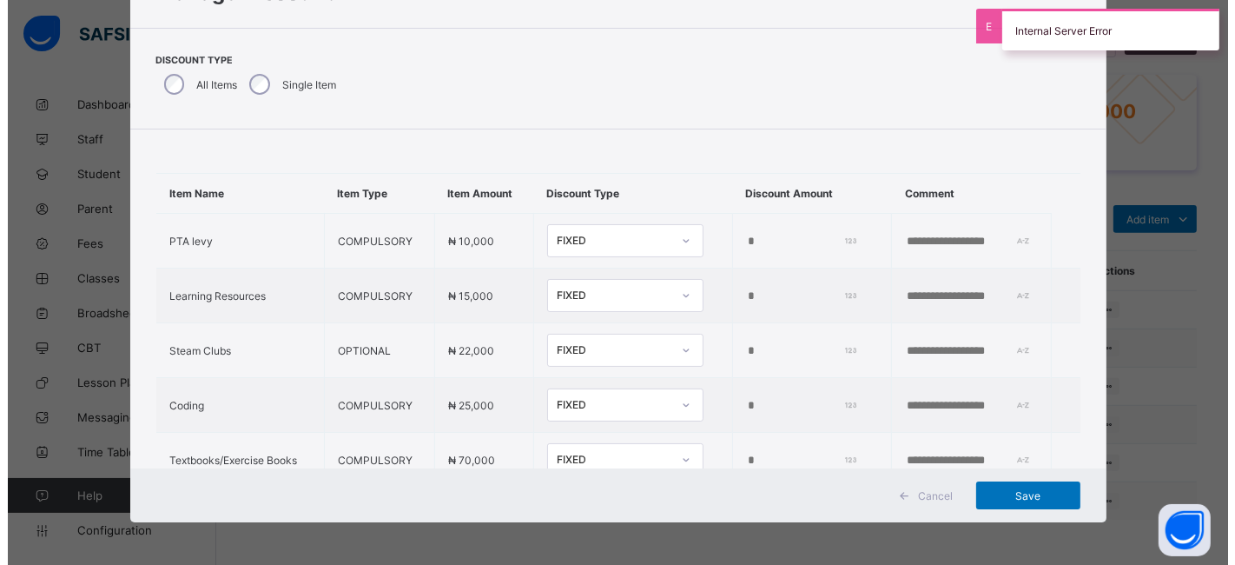
scroll to position [0, 0]
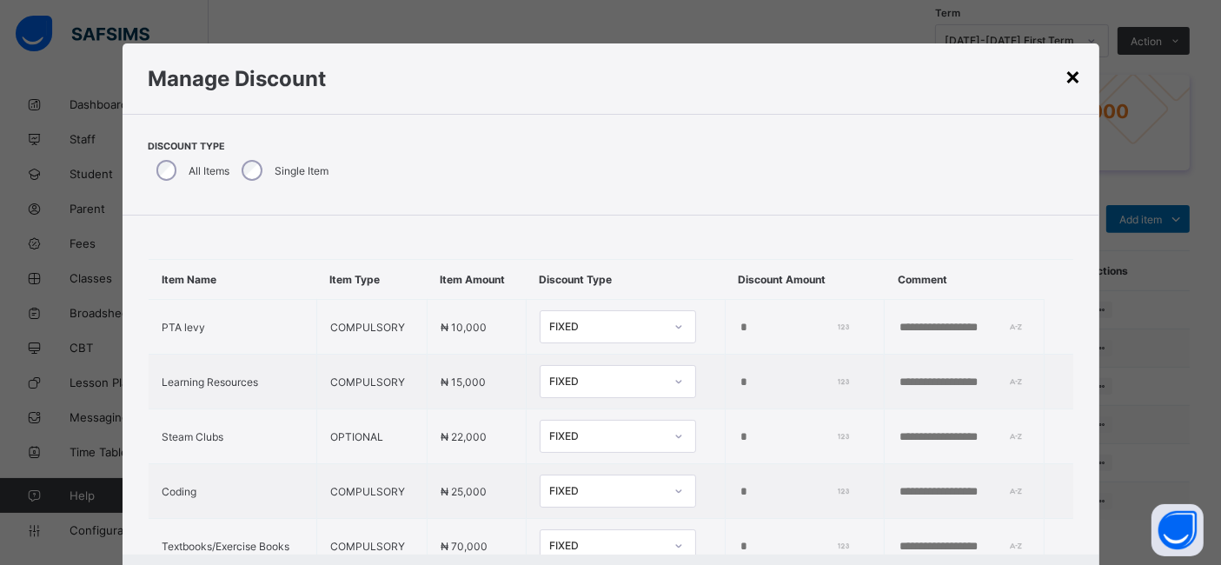
click at [1073, 76] on div "×" at bounding box center [1073, 76] width 17 height 30
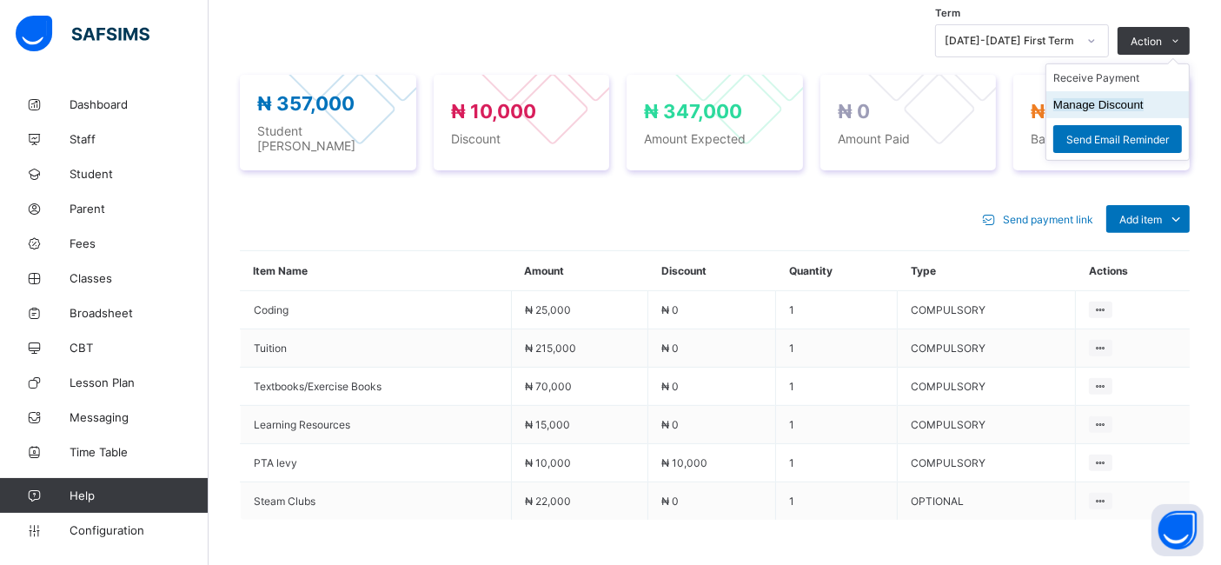
click at [1095, 103] on button "Manage Discount" at bounding box center [1098, 104] width 90 height 13
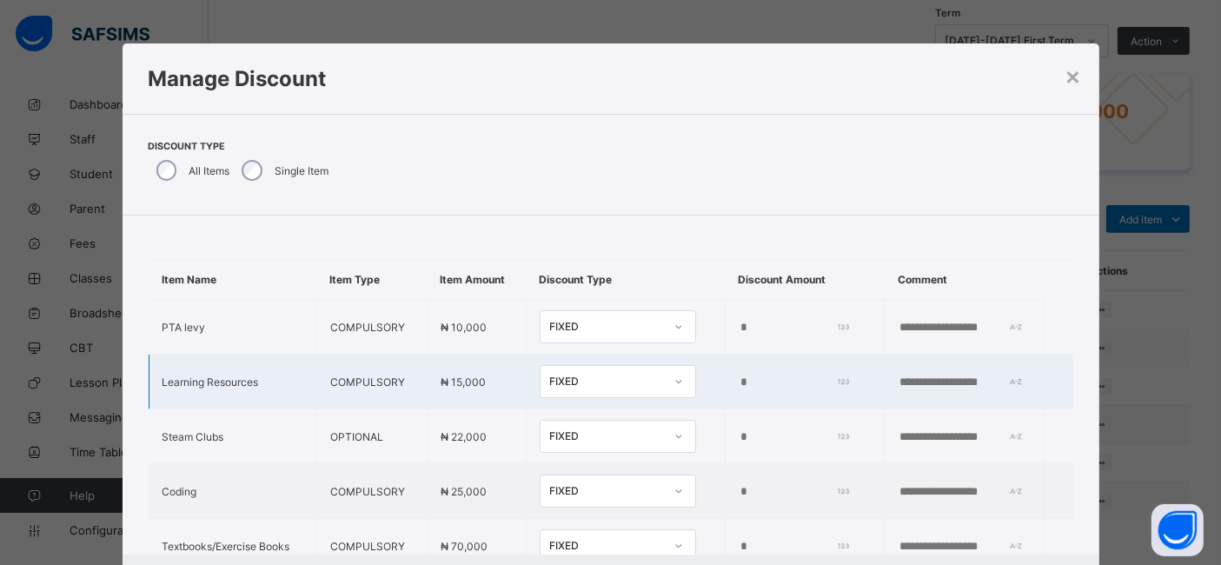
type input "*****"
type input "*"
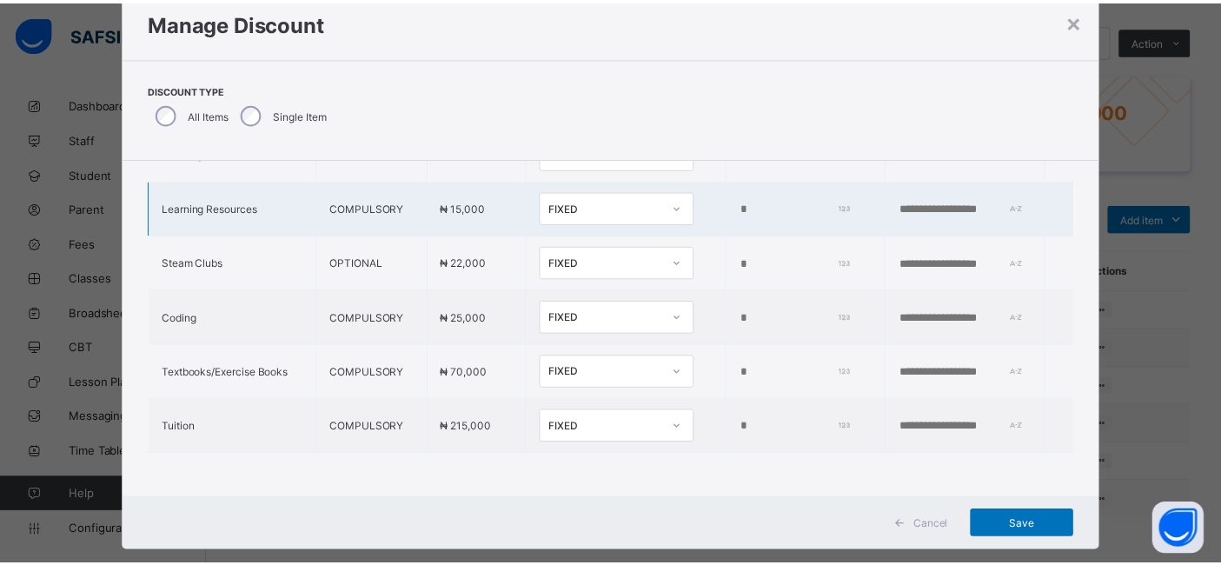
scroll to position [86, 0]
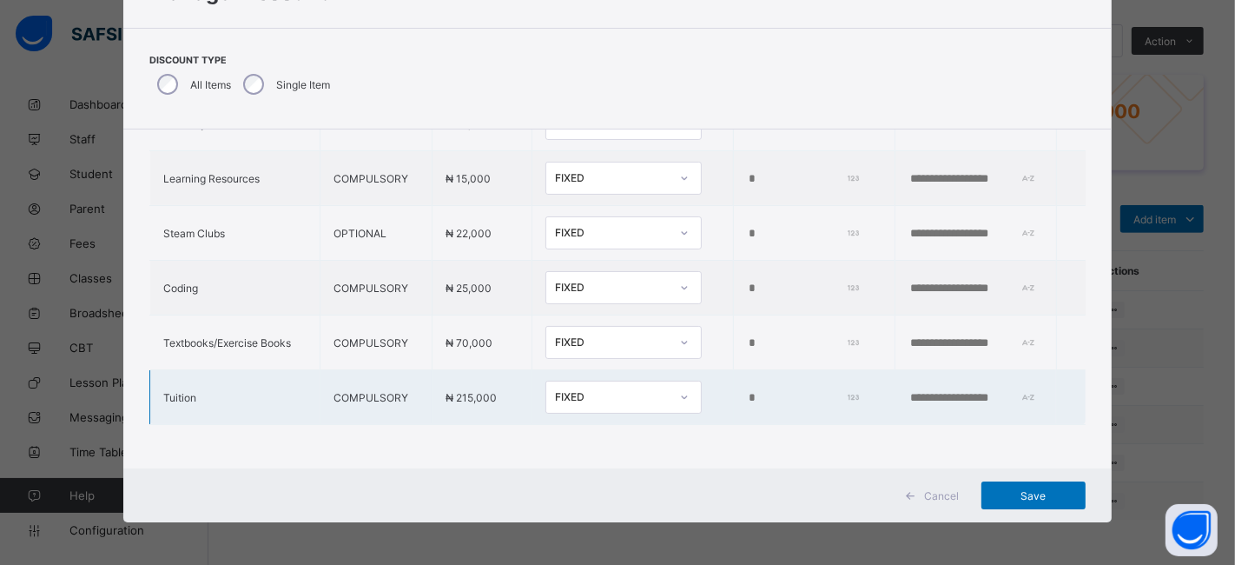
click at [747, 391] on input "*" at bounding box center [801, 398] width 109 height 14
type input "*****"
click at [1035, 489] on span "Save" at bounding box center [1034, 495] width 78 height 13
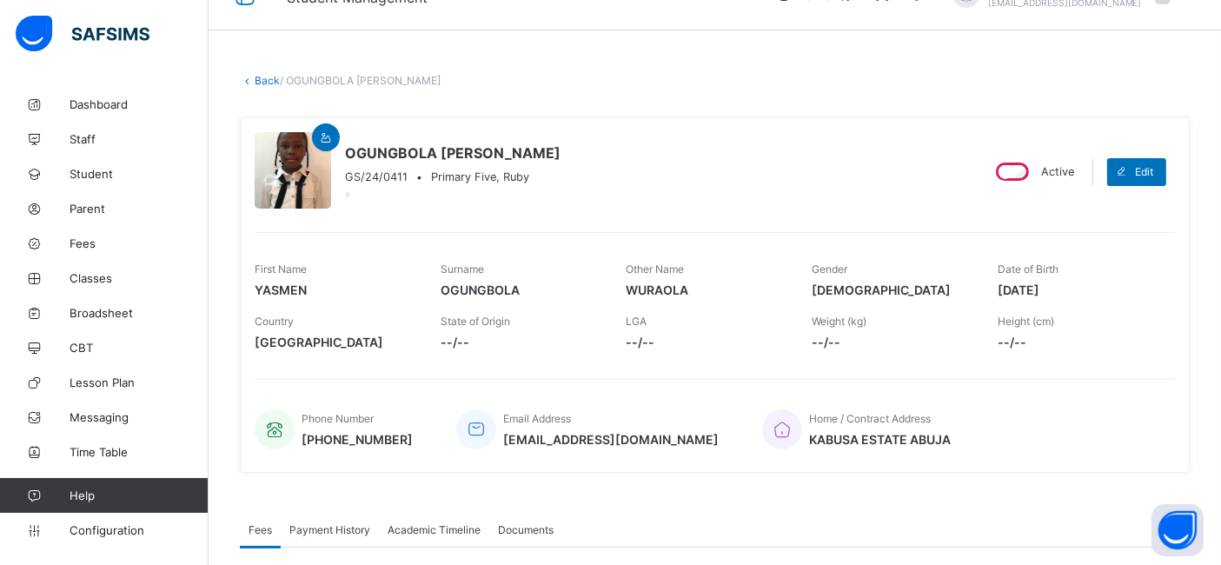
scroll to position [0, 0]
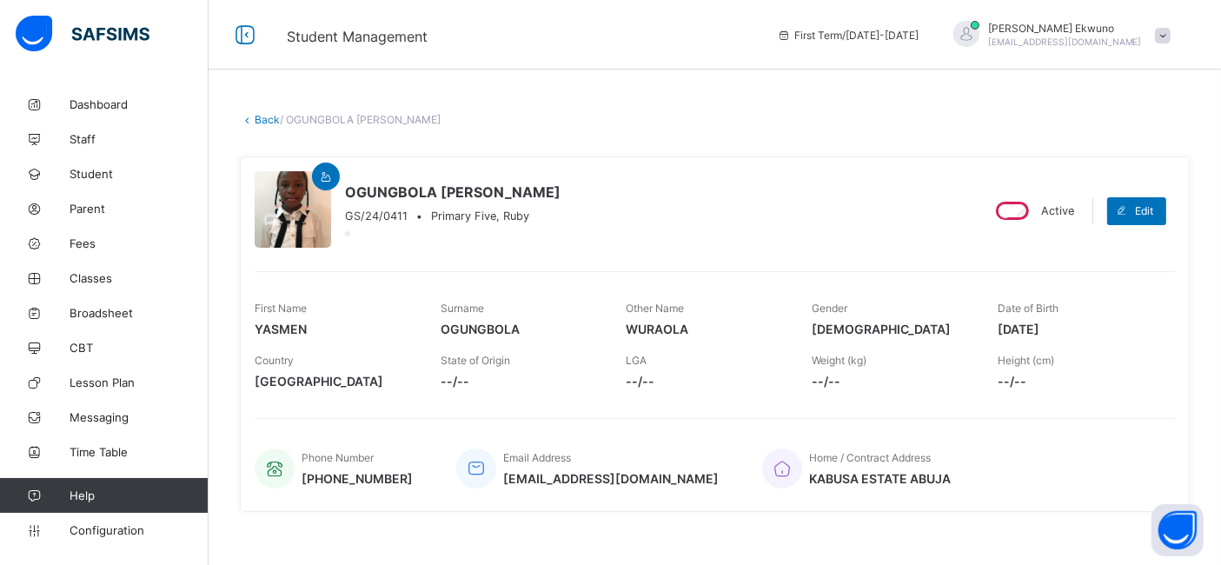
click at [262, 117] on link "Back" at bounding box center [267, 119] width 25 height 13
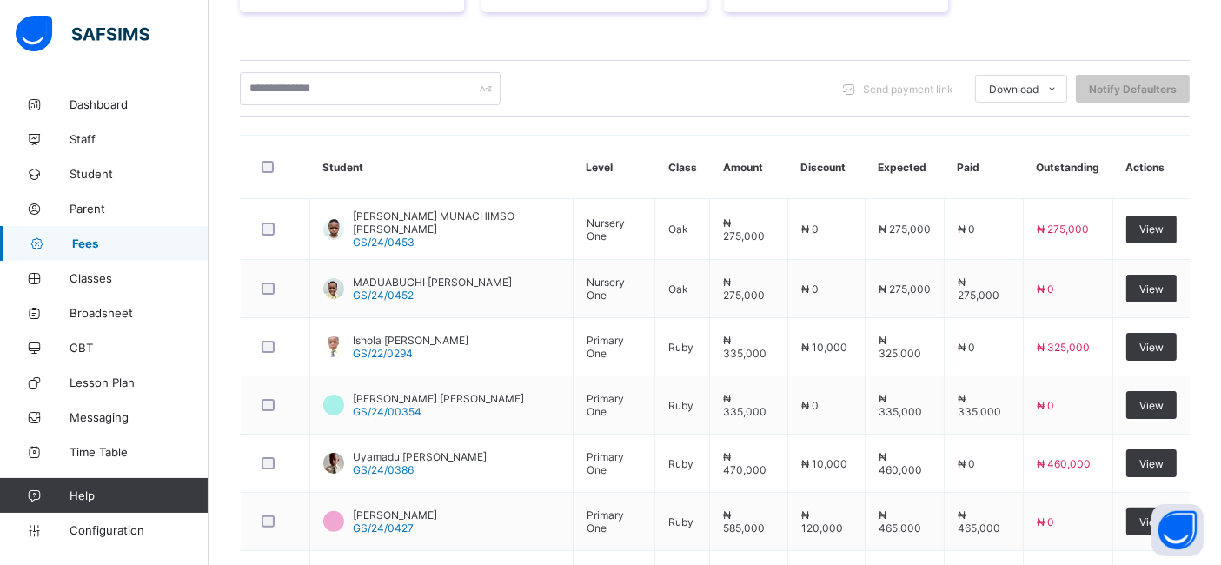
scroll to position [342, 0]
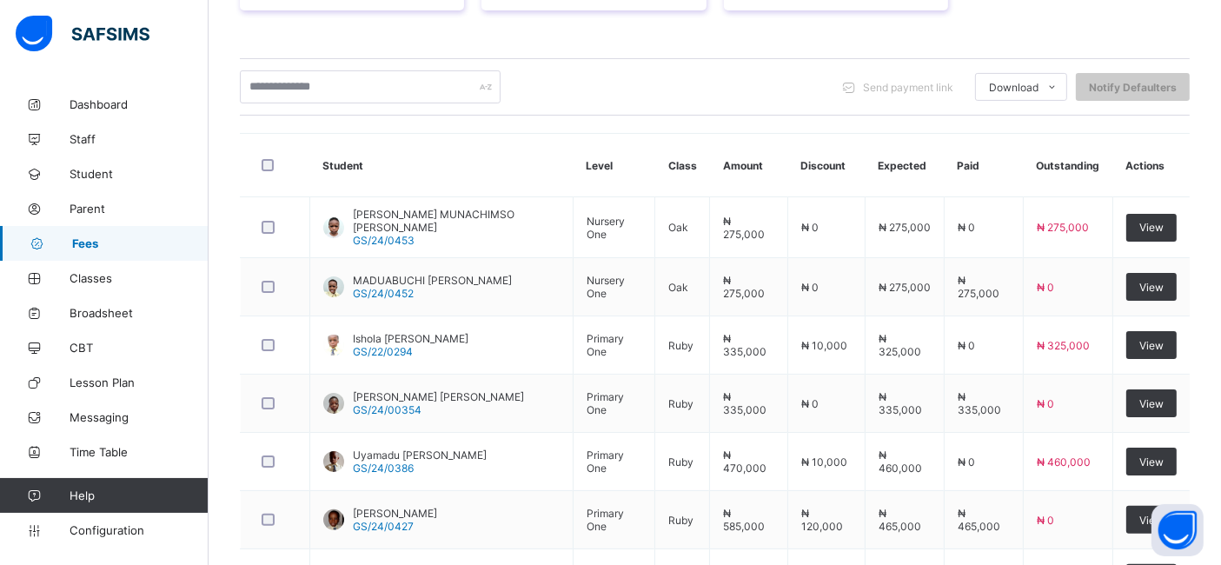
click at [315, 197] on th "Student" at bounding box center [441, 165] width 263 height 63
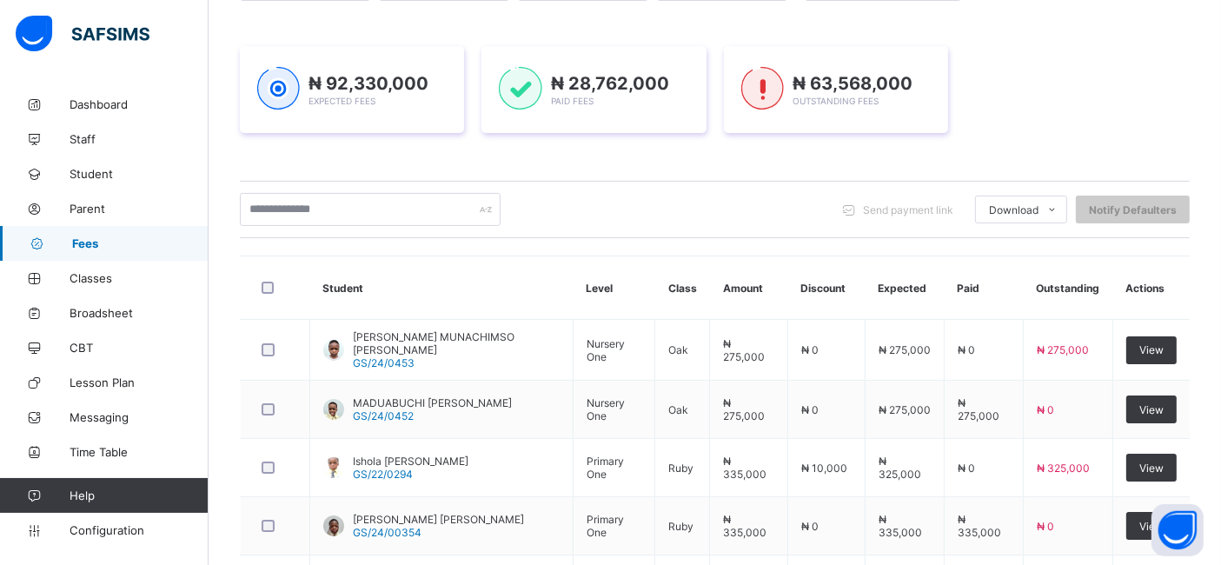
click at [272, 197] on div "Session 2025-2026 Term First Term Section Select class section Level Select Lev…" at bounding box center [715, 476] width 950 height 1017
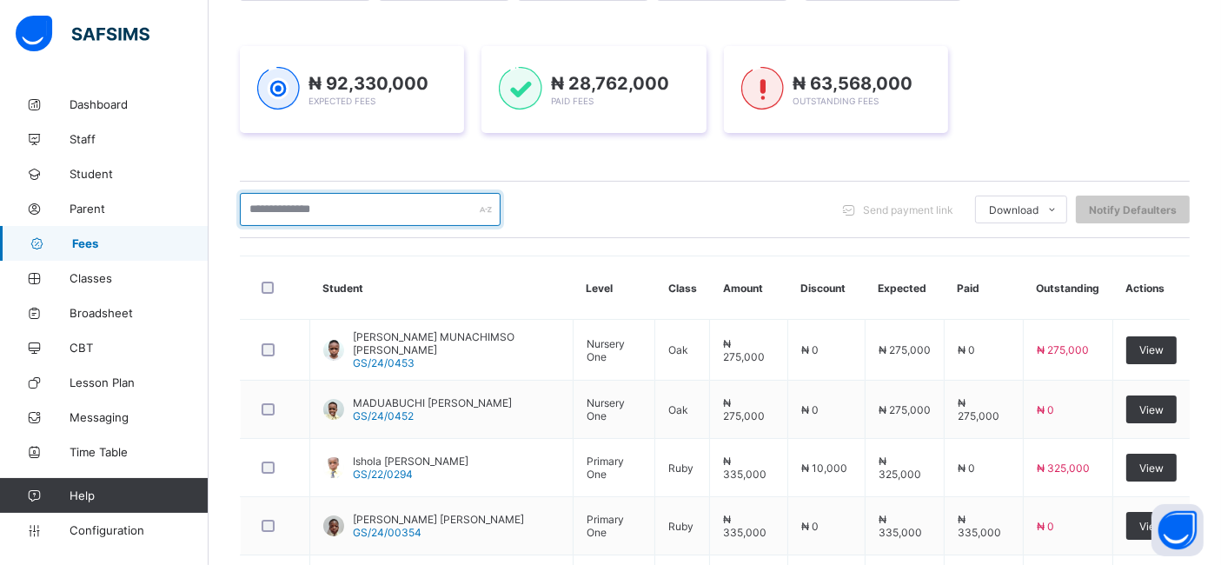
click at [272, 197] on input "text" at bounding box center [370, 209] width 261 height 33
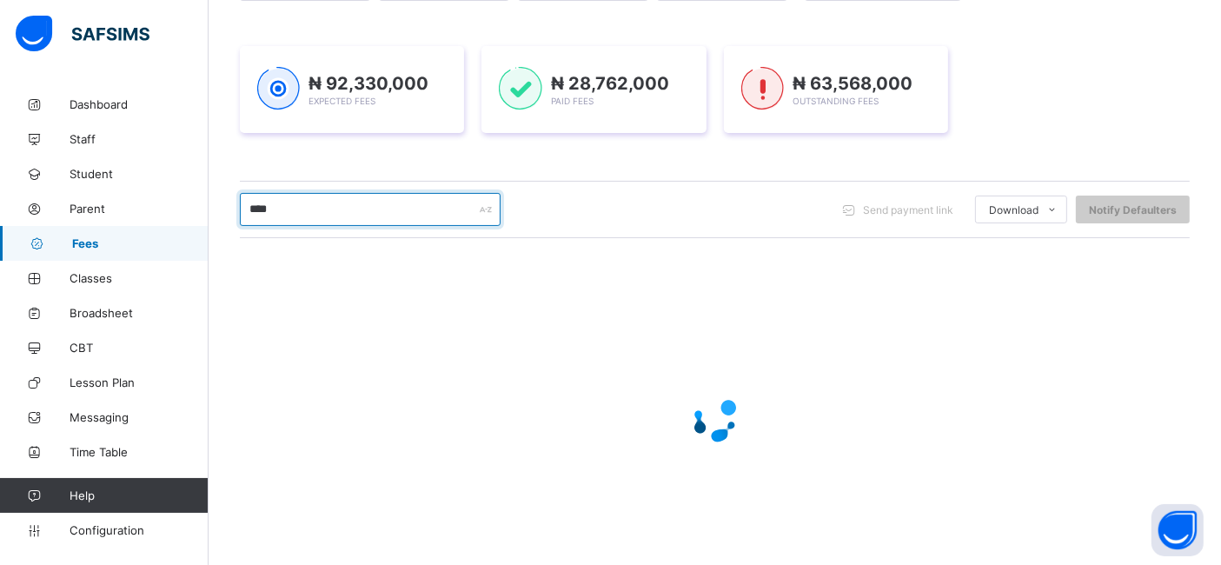
type input "********"
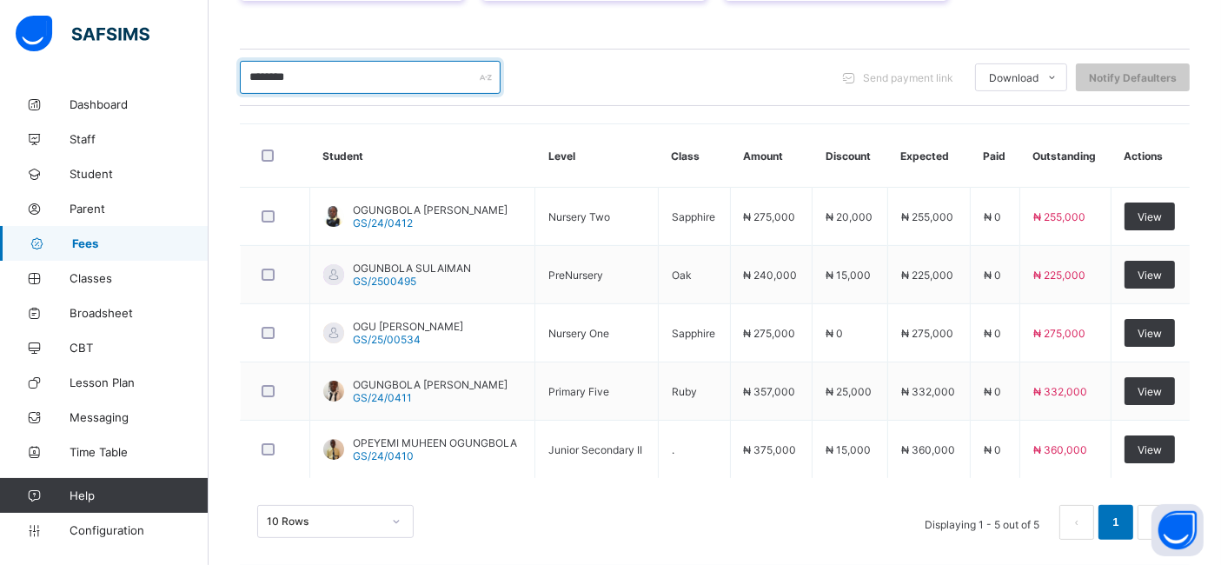
scroll to position [367, 0]
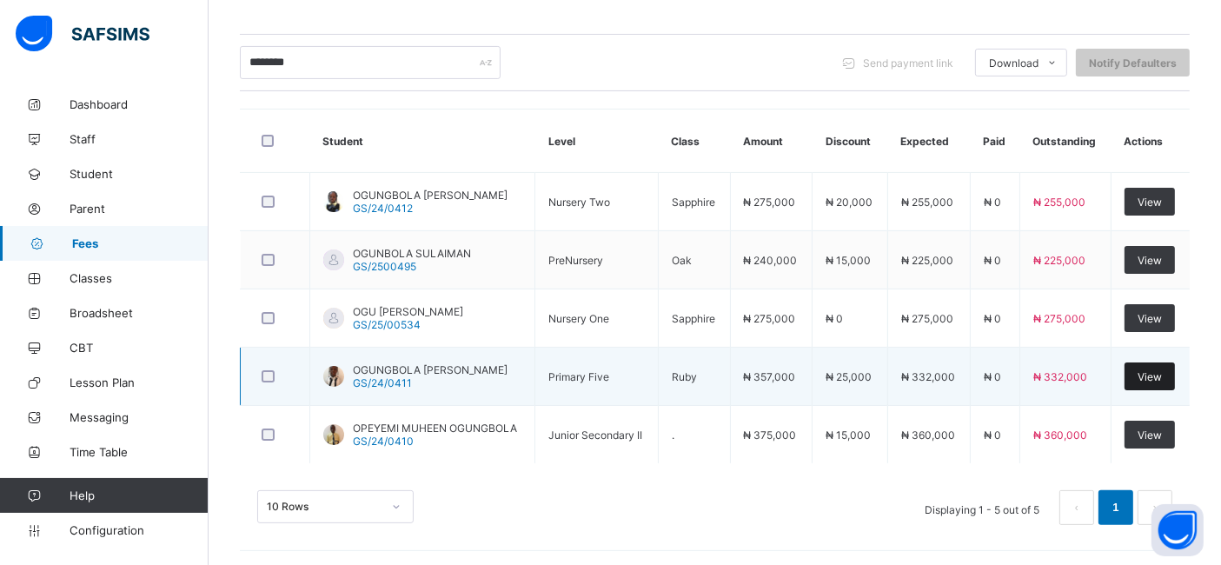
click at [1156, 370] on span "View" at bounding box center [1149, 376] width 24 height 13
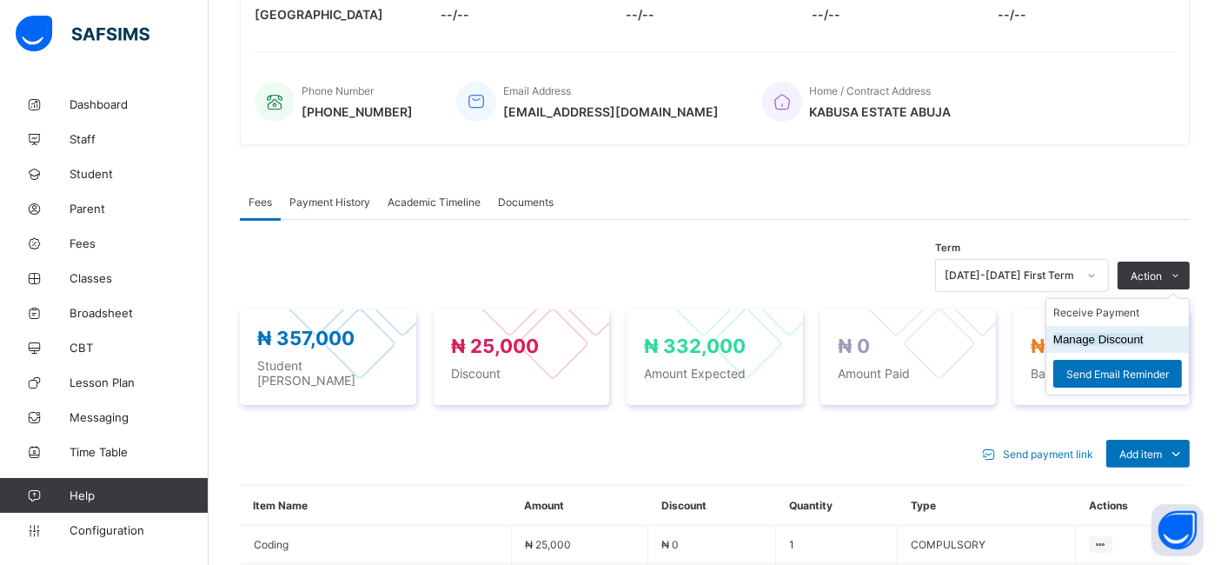
click at [1080, 326] on li "Manage Discount" at bounding box center [1117, 339] width 142 height 27
click at [1079, 333] on button "Manage Discount" at bounding box center [1098, 339] width 90 height 13
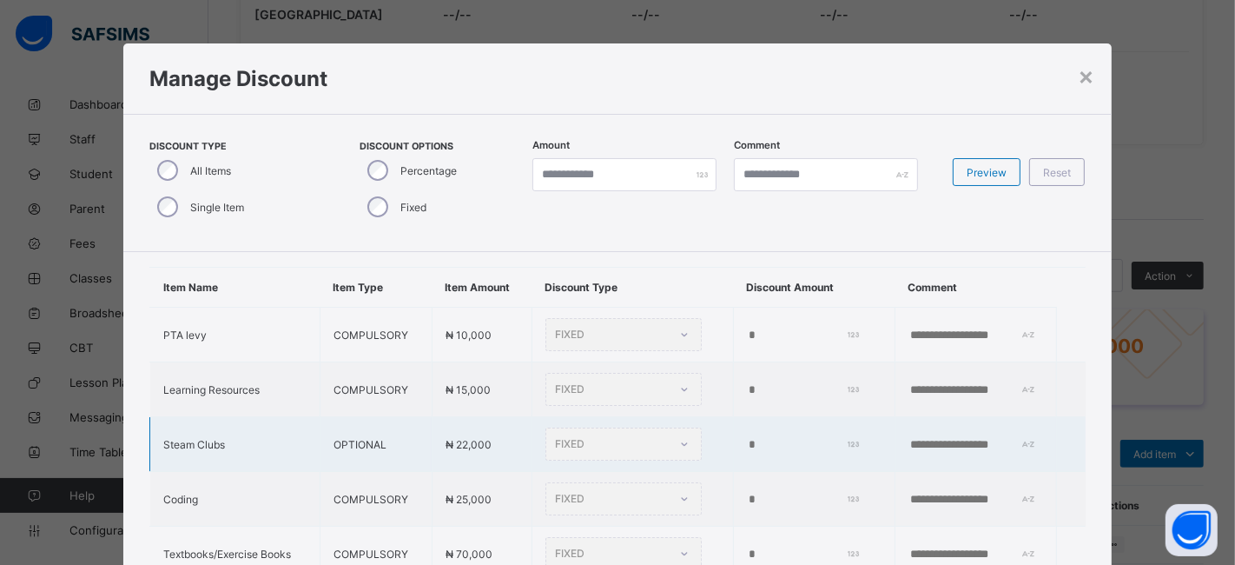
scroll to position [36, 0]
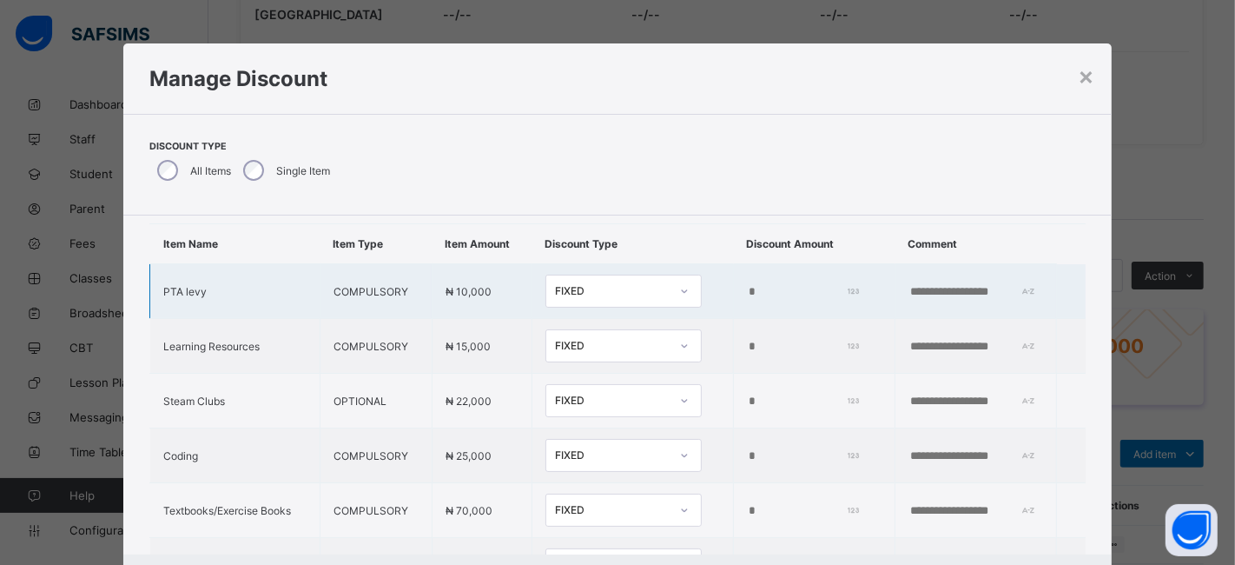
click at [747, 288] on input "*****" at bounding box center [801, 292] width 109 height 14
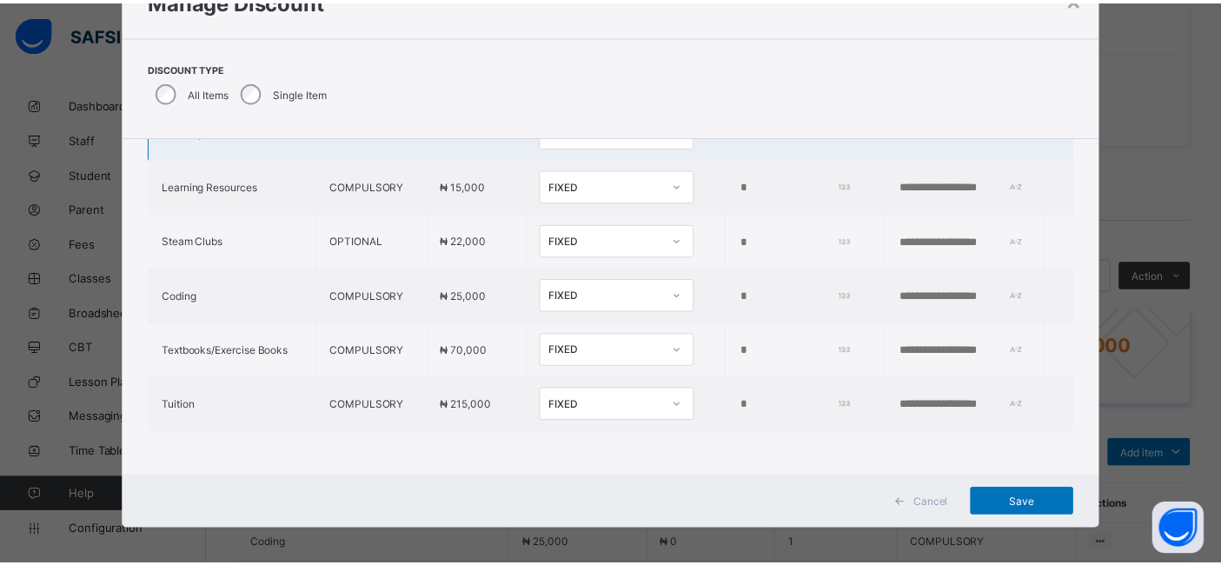
scroll to position [86, 0]
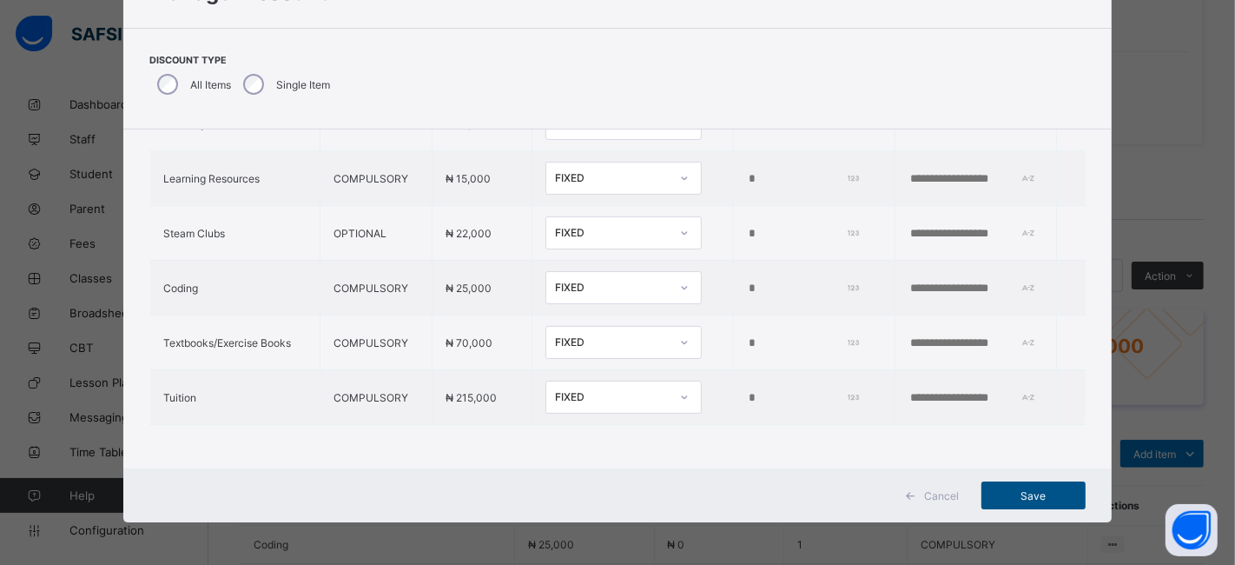
type input "*"
click at [1025, 490] on span "Save" at bounding box center [1034, 495] width 78 height 13
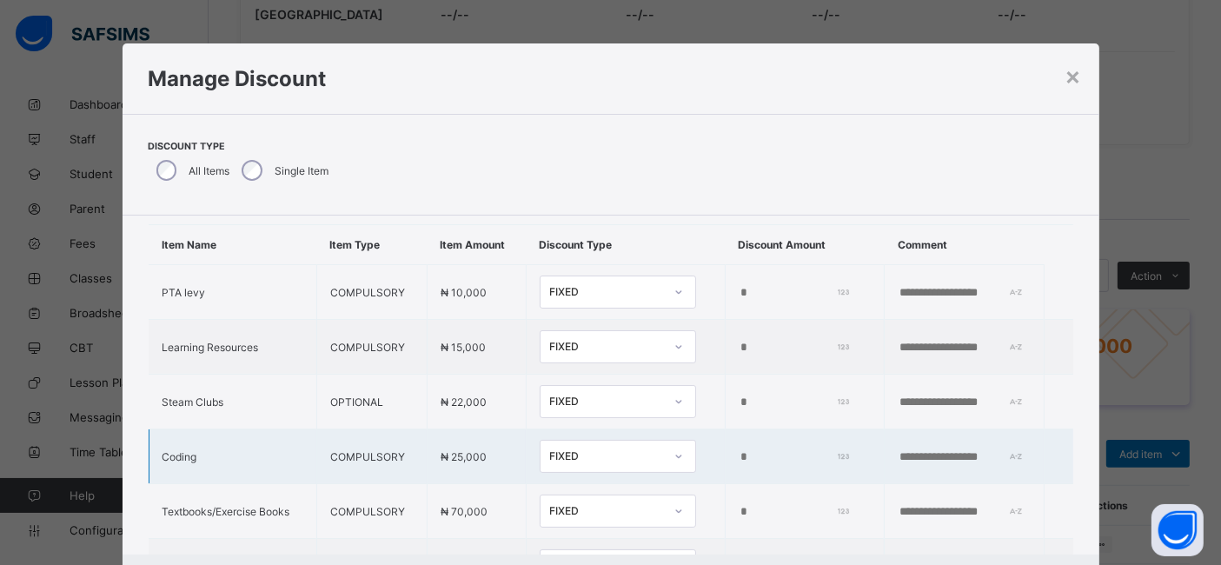
scroll to position [0, 0]
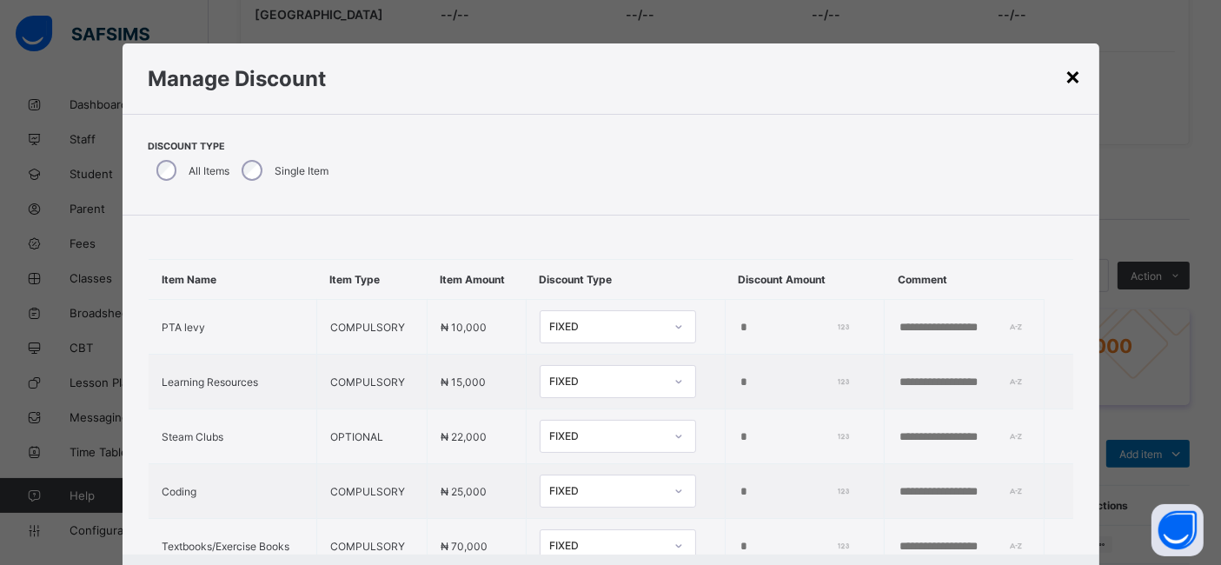
click at [1073, 72] on div "×" at bounding box center [1073, 76] width 17 height 30
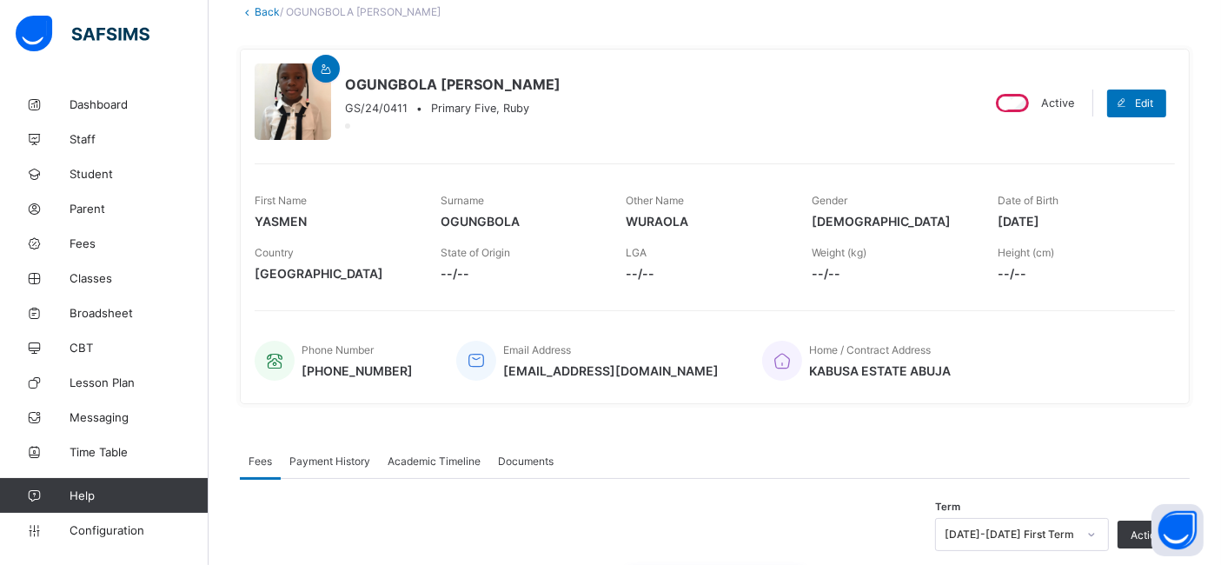
scroll to position [102, 0]
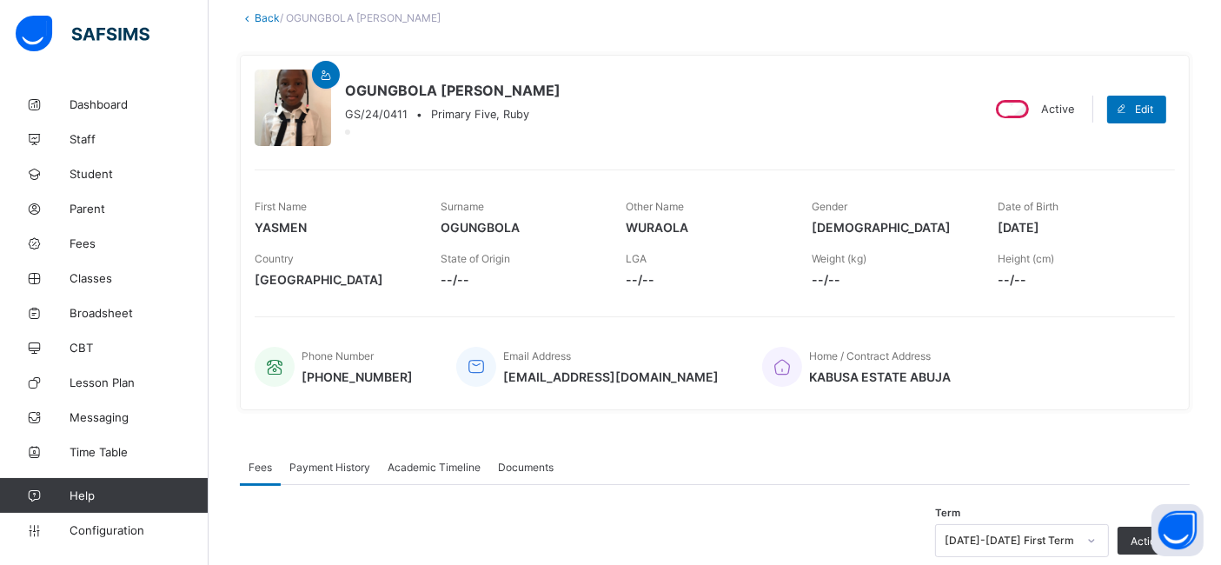
click at [267, 19] on link "Back" at bounding box center [267, 17] width 25 height 13
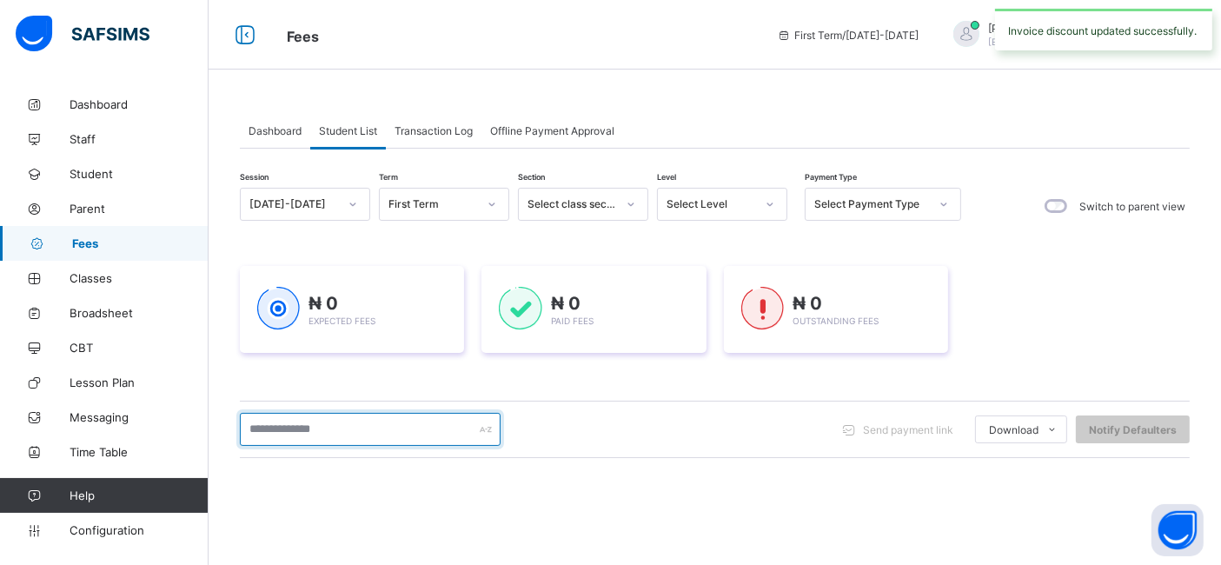
click at [293, 418] on input "text" at bounding box center [370, 429] width 261 height 33
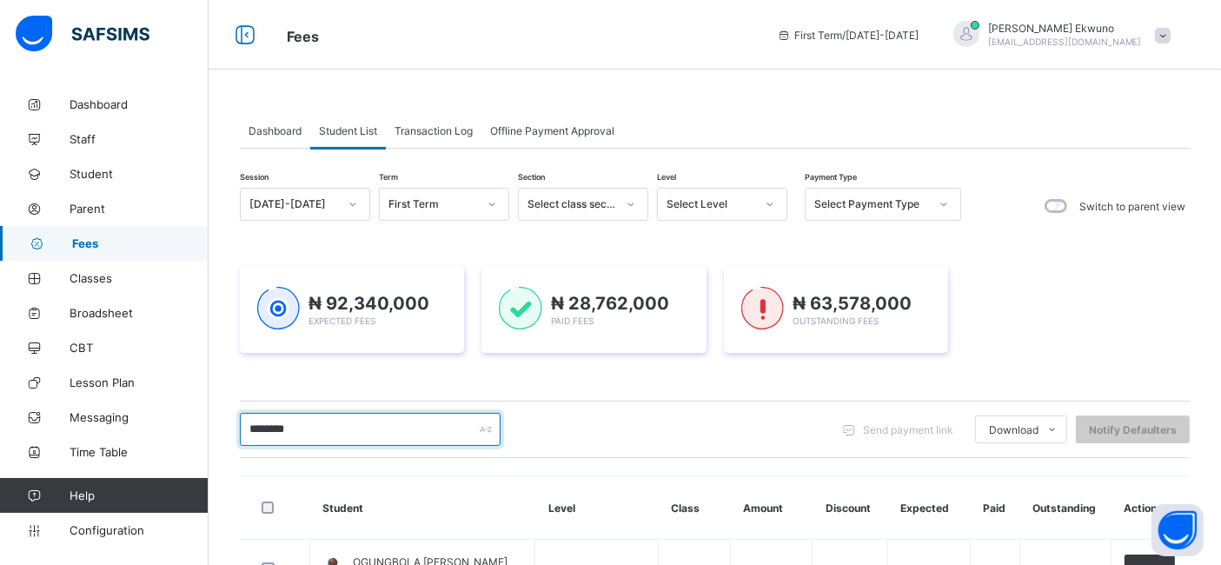
click at [394, 425] on input "********" at bounding box center [370, 429] width 261 height 33
type input "*"
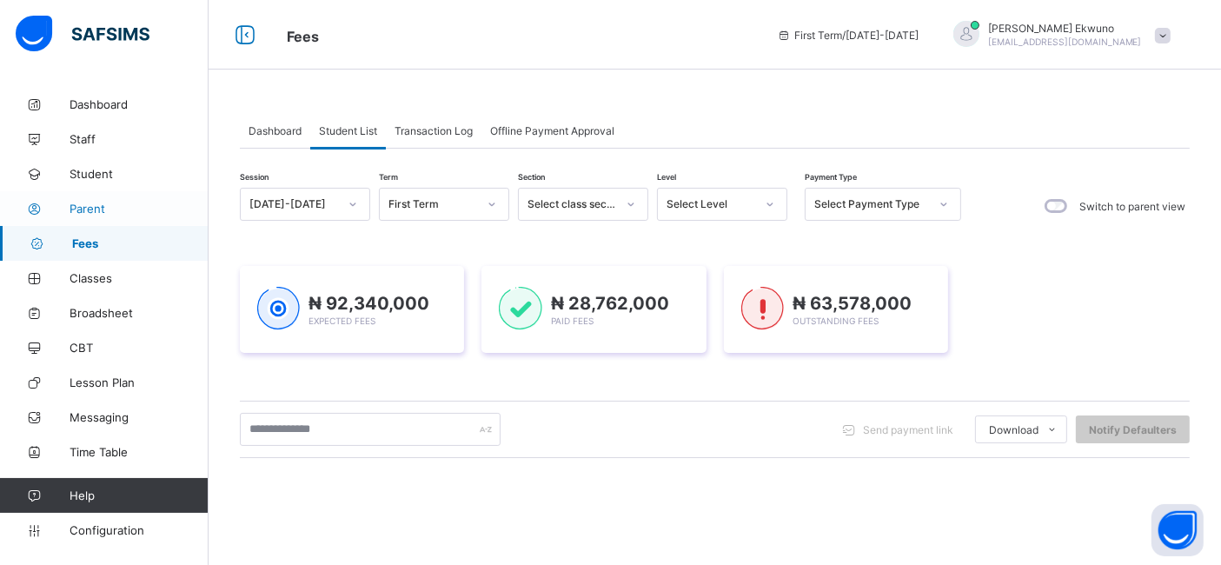
click at [78, 208] on span "Parent" at bounding box center [139, 209] width 139 height 14
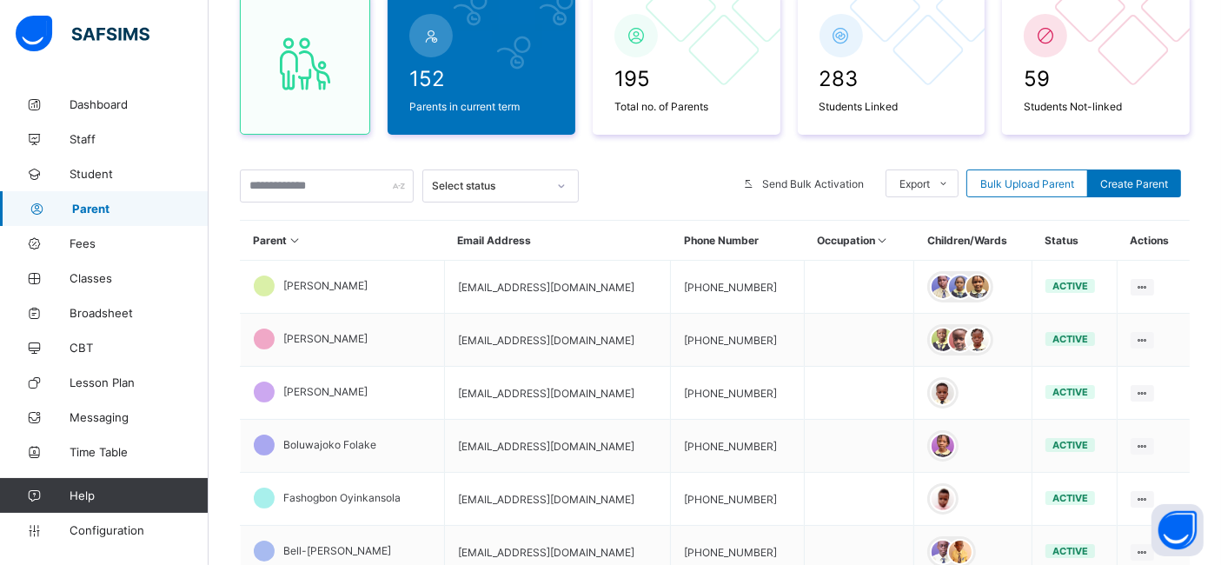
scroll to position [186, 0]
